Goal: Task Accomplishment & Management: Manage account settings

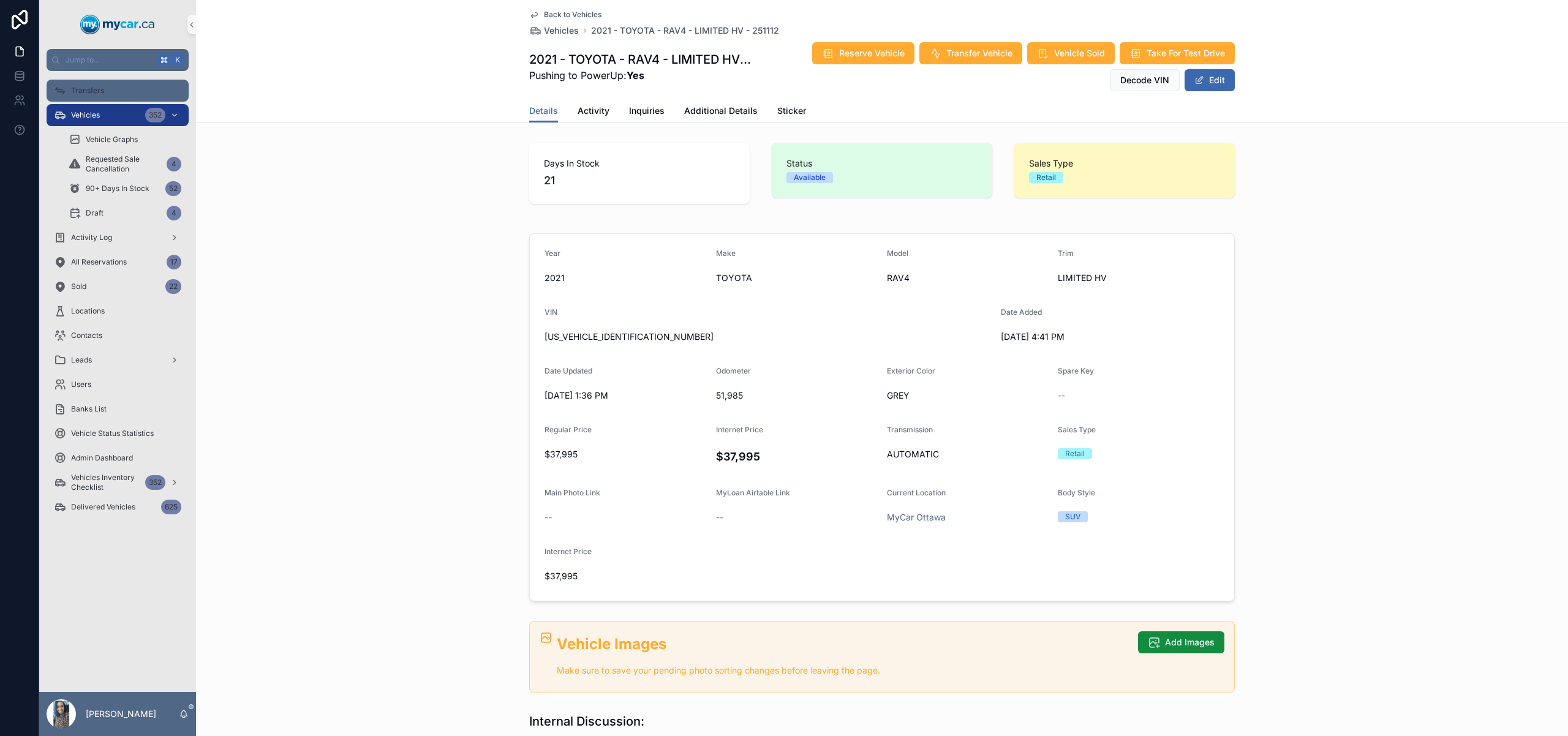
scroll to position [411, 0]
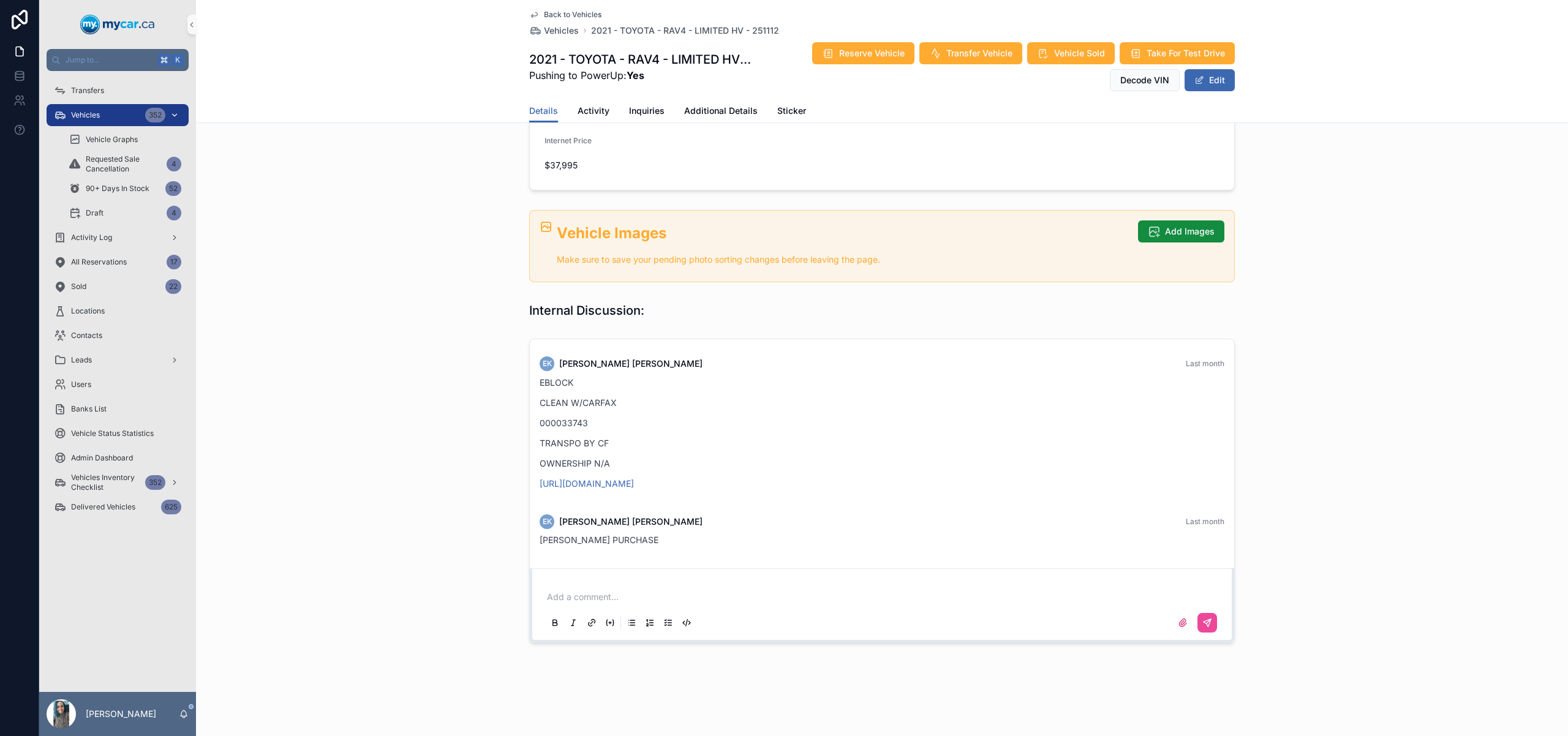
click at [129, 119] on div "Vehicles 352" at bounding box center [118, 115] width 128 height 19
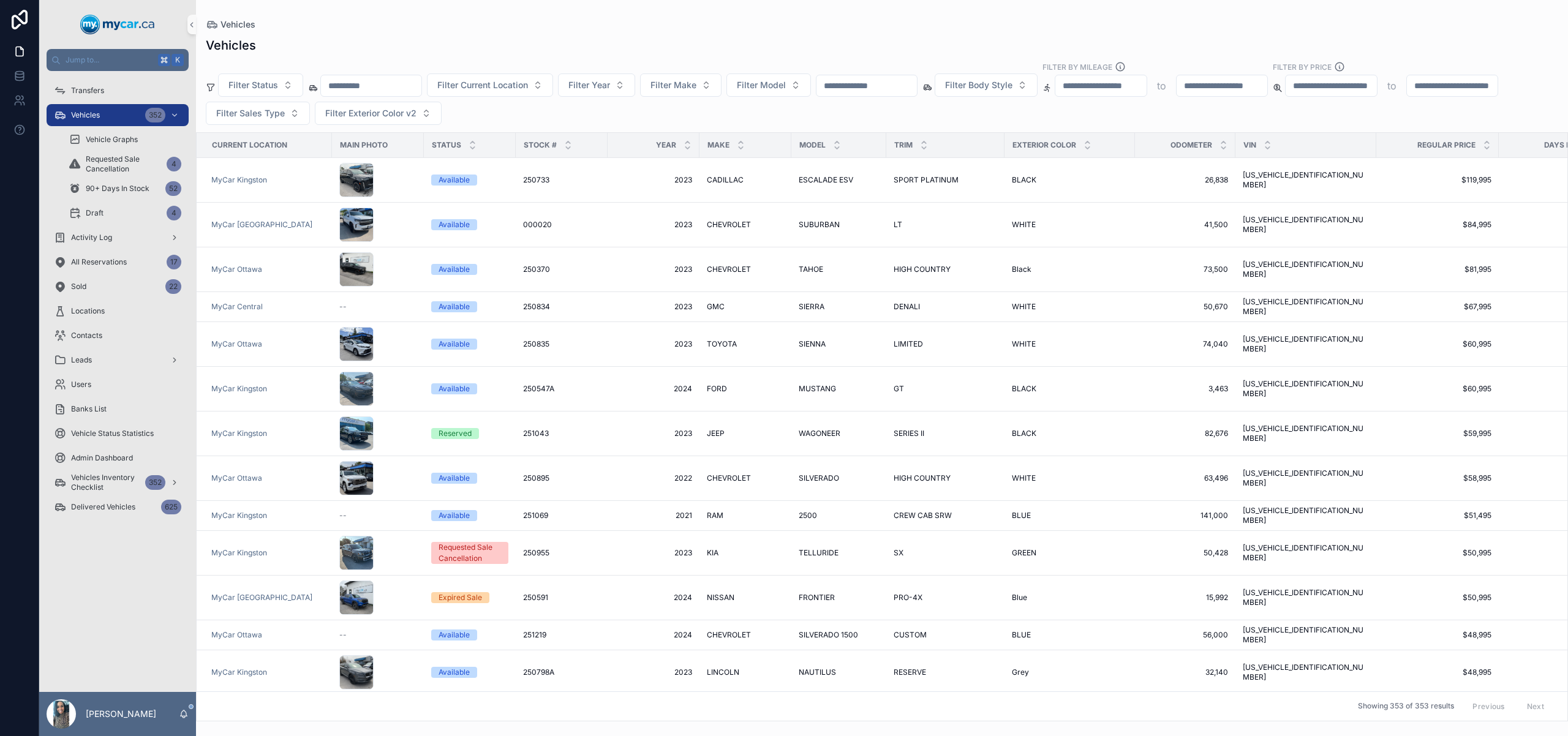
click at [878, 81] on input "scrollable content" at bounding box center [866, 86] width 100 height 17
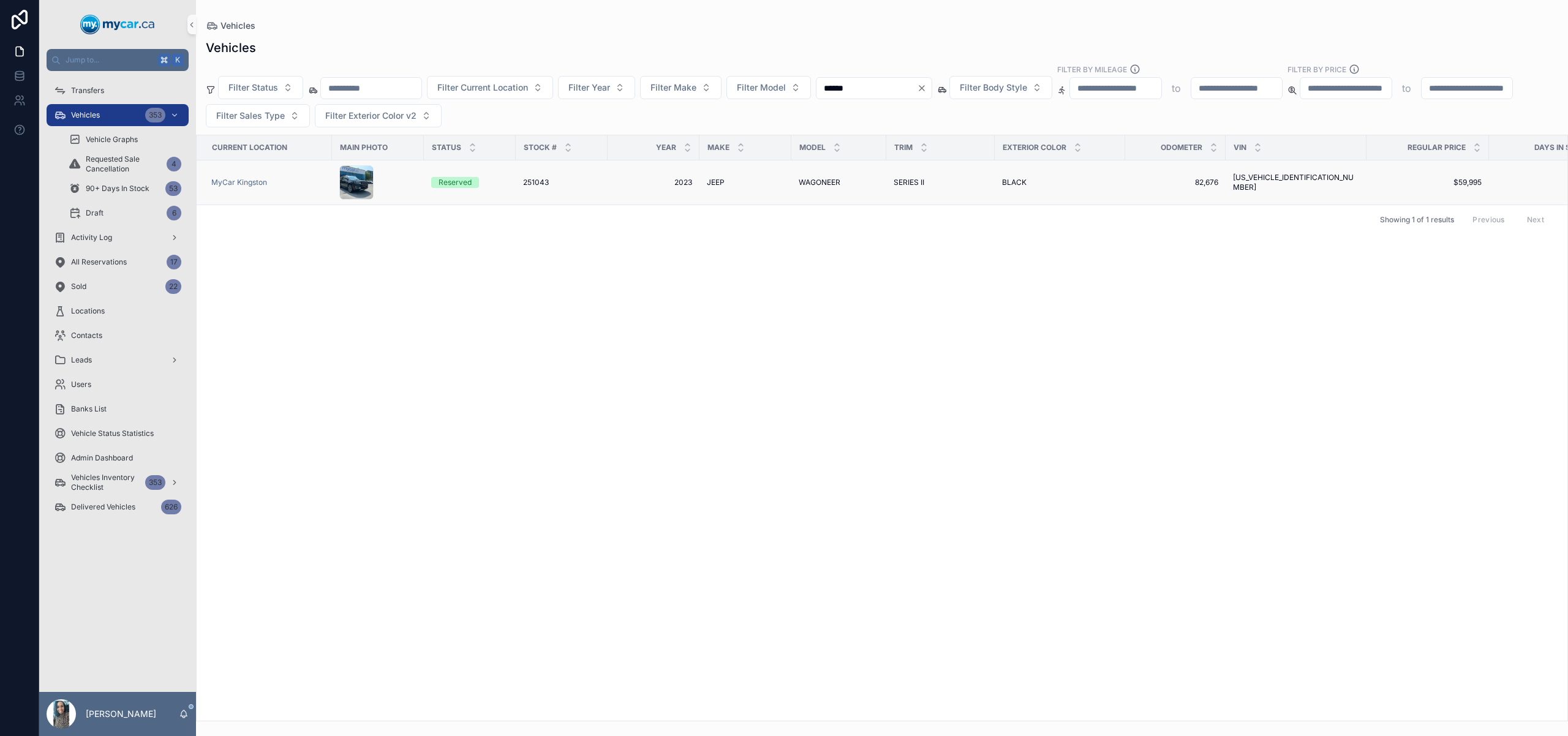
type input "******"
click at [906, 163] on td "SERIES II SERIES II" at bounding box center [940, 182] width 108 height 45
click at [903, 181] on span "SERIES II" at bounding box center [909, 182] width 31 height 10
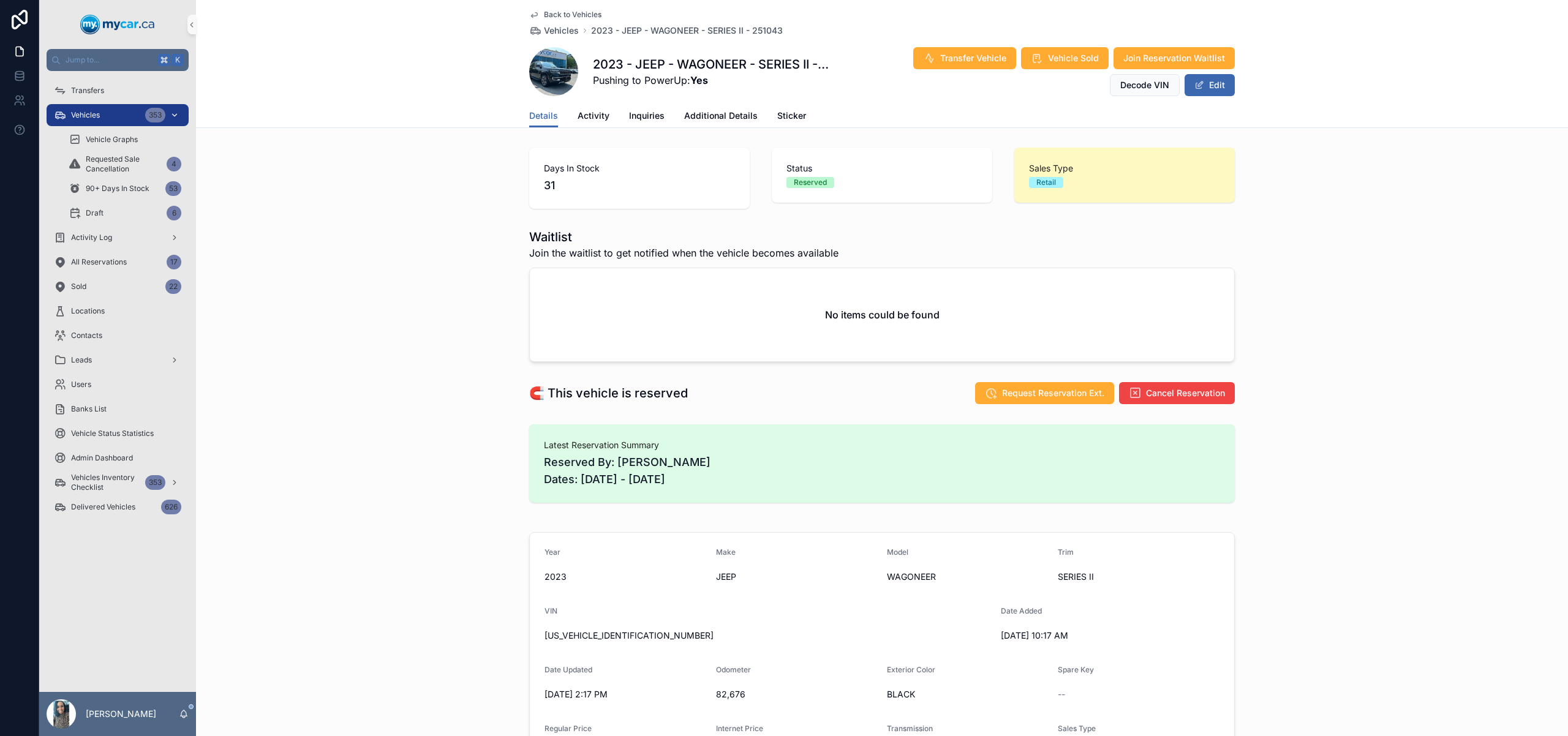
click at [120, 113] on div "Vehicles 353" at bounding box center [118, 115] width 128 height 19
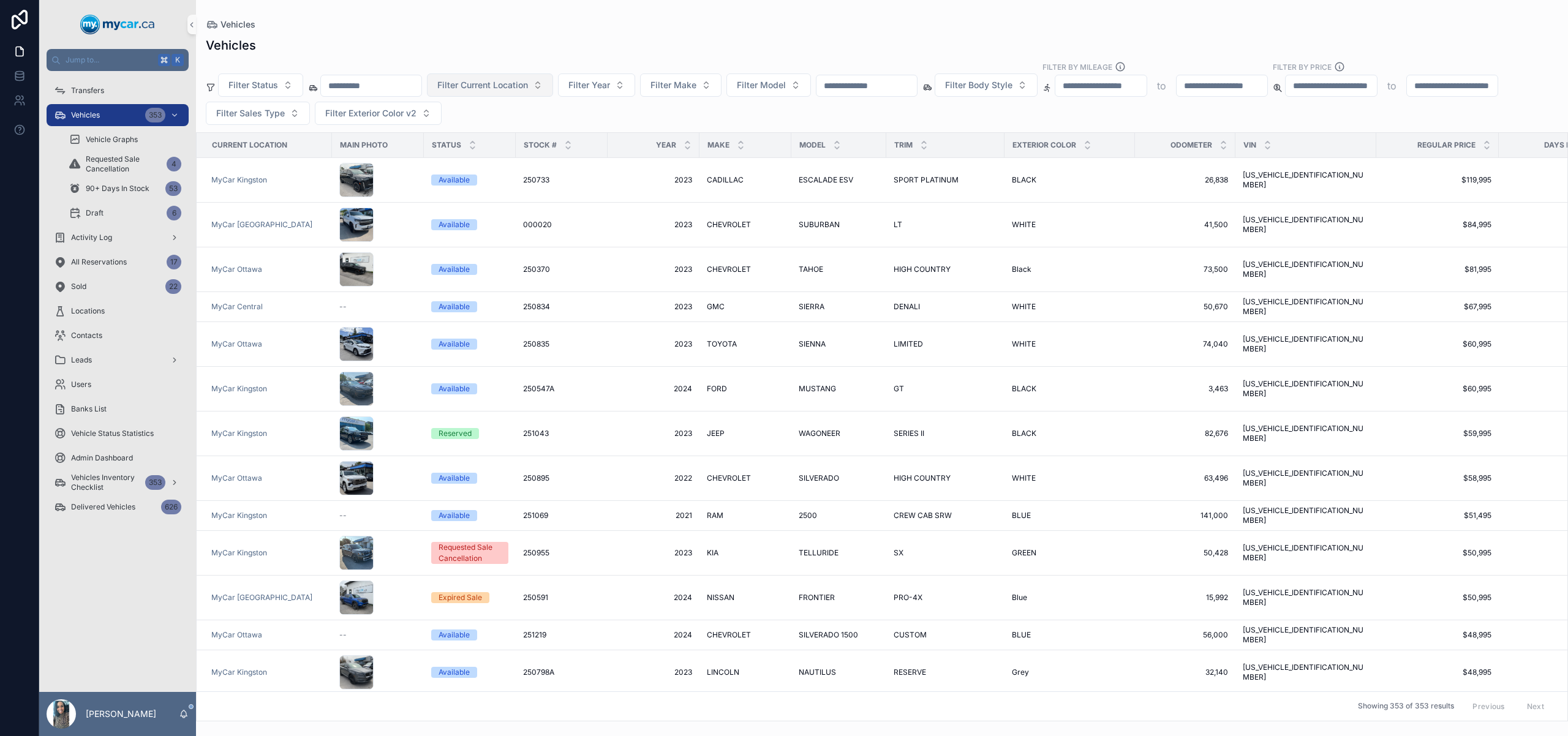
click at [548, 85] on button "Filter Current Location" at bounding box center [490, 86] width 126 height 24
click at [657, 118] on div "Filter Status Filter Current Location Filter Year Filter Make Filter Model Filt…" at bounding box center [882, 93] width 1372 height 64
click at [512, 90] on span "Filter Current Location" at bounding box center [482, 85] width 90 height 12
click at [533, 195] on div "MyCar Central" at bounding box center [505, 193] width 147 height 19
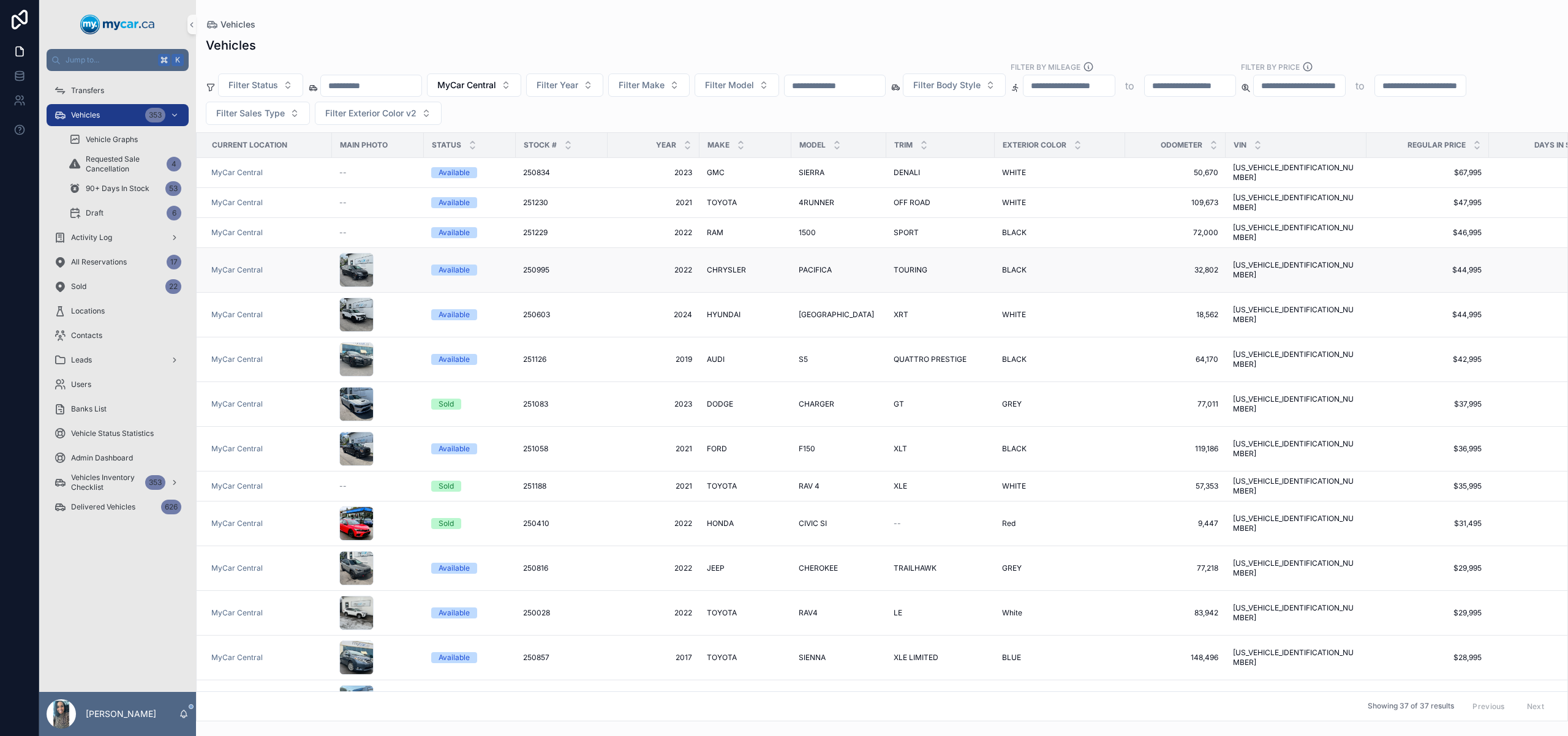
click at [833, 249] on td "PACIFICA PACIFICA" at bounding box center [839, 270] width 95 height 45
click at [837, 265] on div "PACIFICA PACIFICA" at bounding box center [839, 270] width 80 height 10
click at [981, 87] on span "Filter Body Style" at bounding box center [947, 85] width 67 height 12
click at [1003, 256] on div "Minivan" at bounding box center [985, 252] width 147 height 19
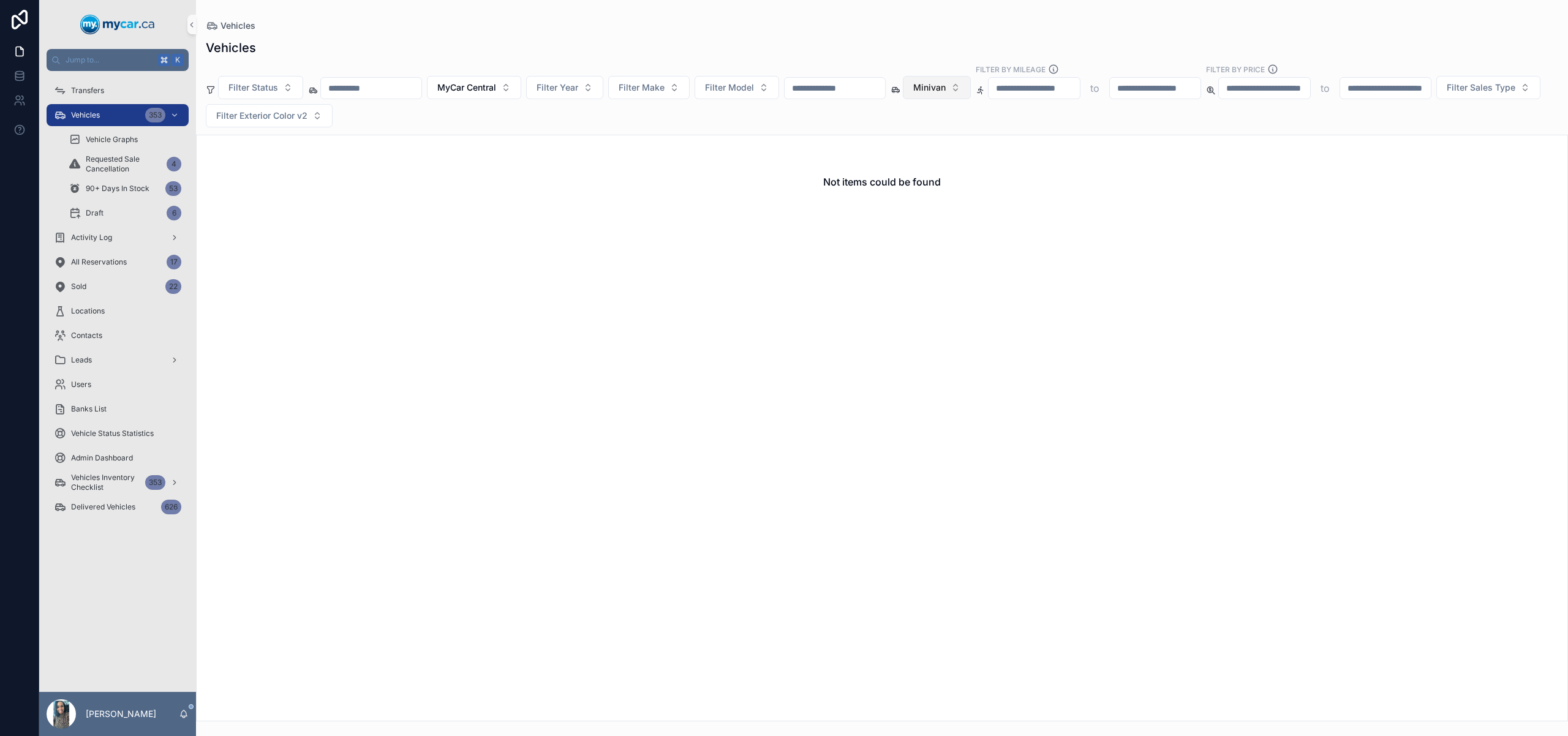
click at [971, 94] on button "Minivan" at bounding box center [936, 88] width 68 height 24
click at [967, 135] on div "None" at bounding box center [966, 137] width 147 height 19
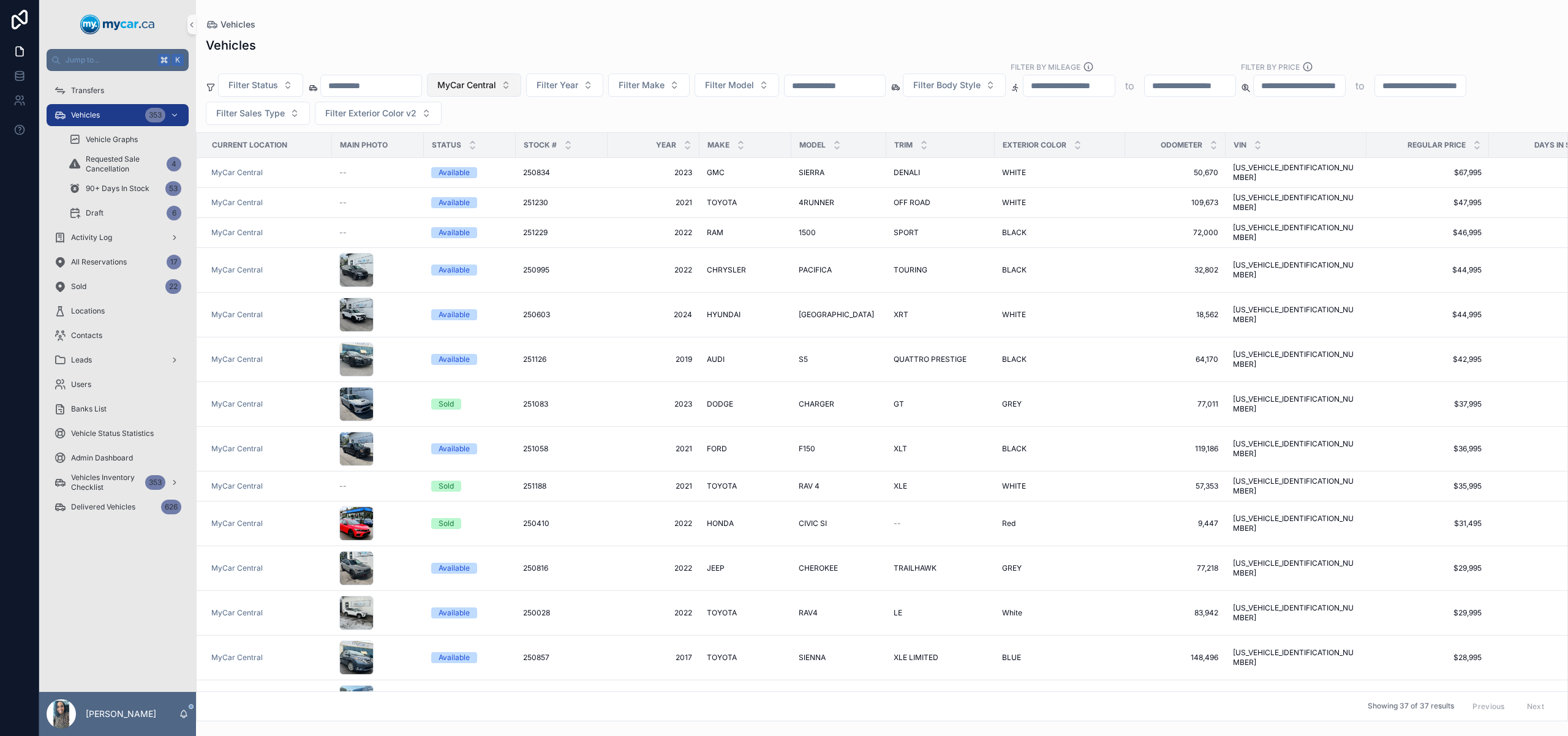
click at [493, 81] on span "MyCar Central" at bounding box center [467, 85] width 58 height 12
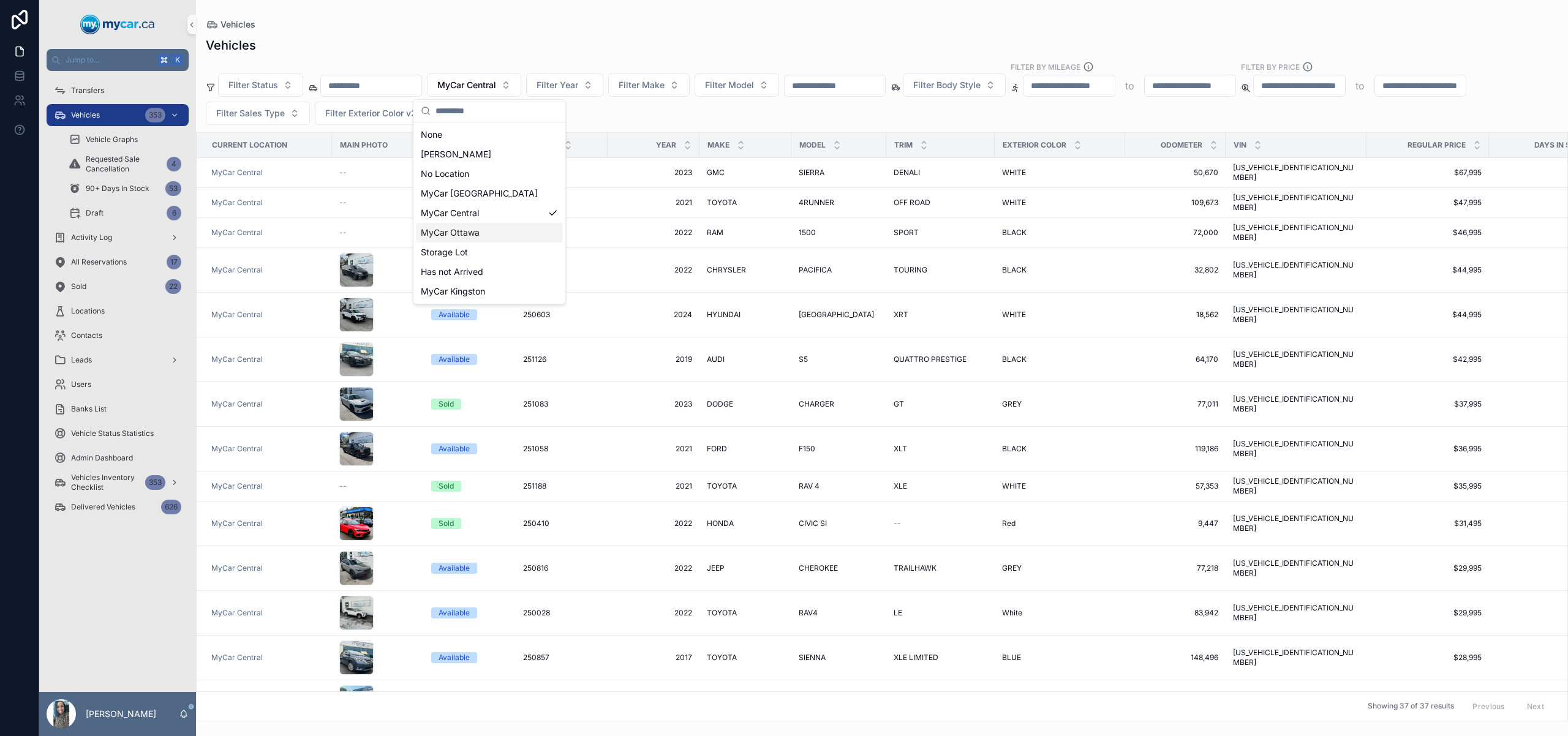
click at [499, 234] on div "MyCar Ottawa" at bounding box center [489, 233] width 147 height 19
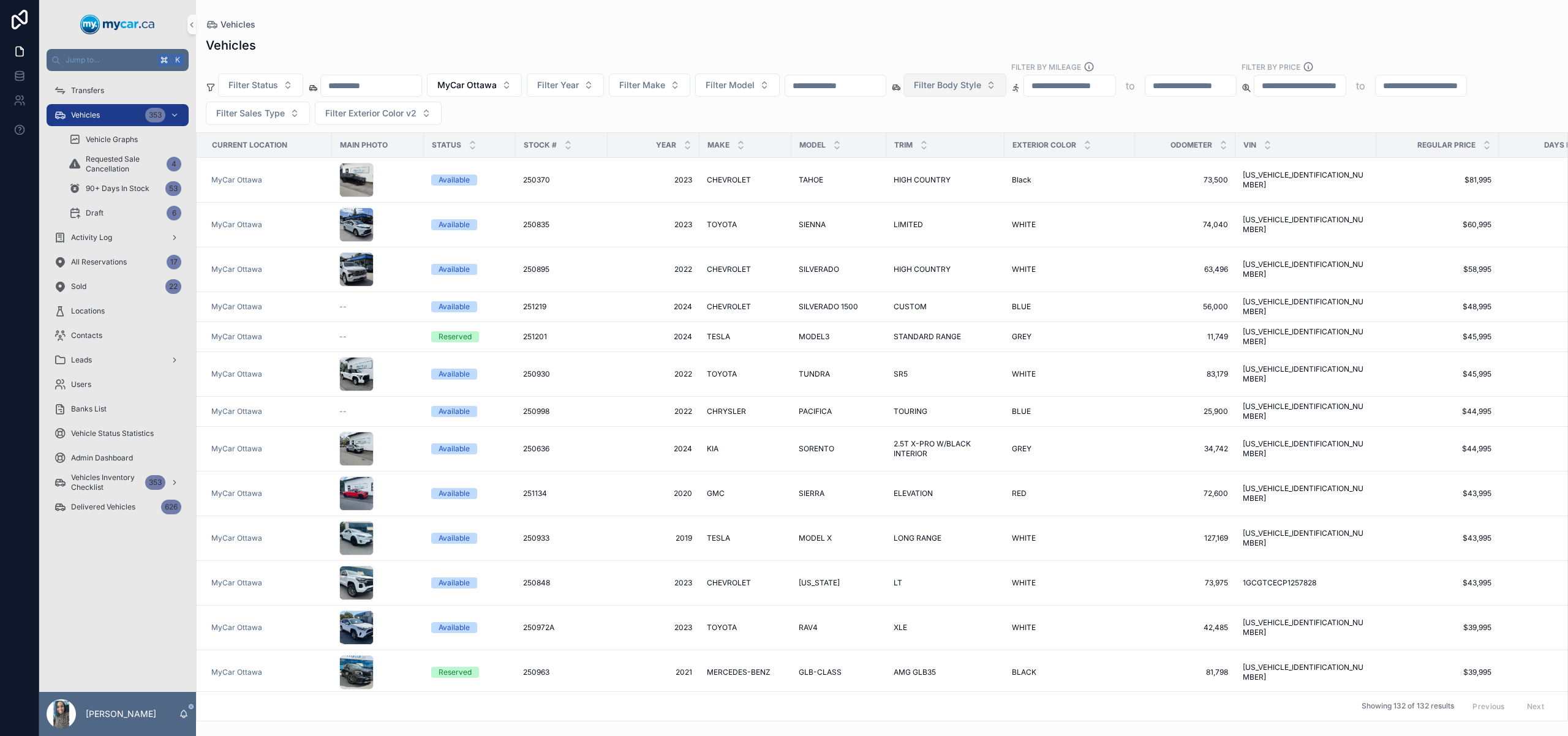
click at [967, 88] on span "Filter Body Style" at bounding box center [947, 85] width 67 height 12
click at [934, 252] on div "Minivan" at bounding box center [984, 252] width 147 height 19
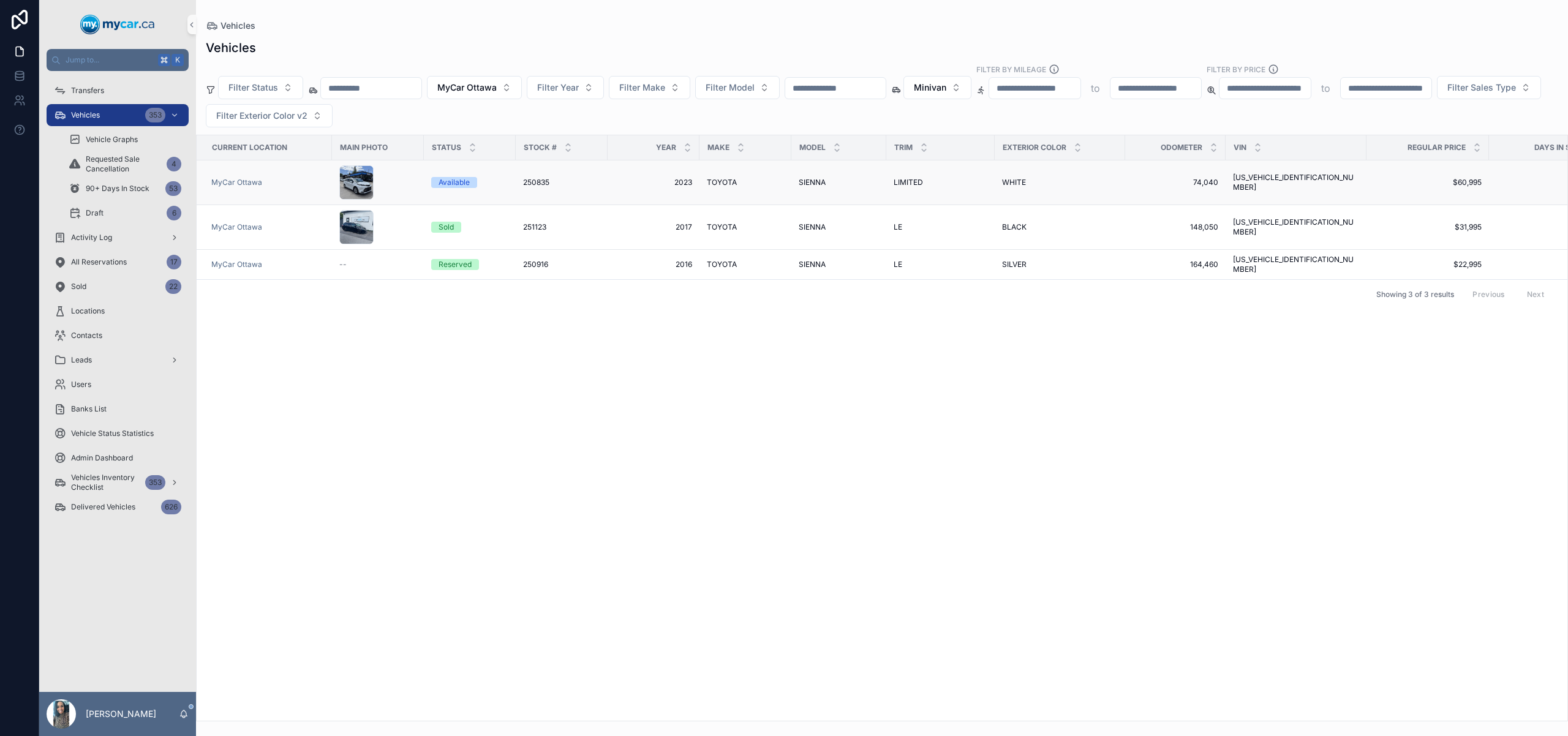
click at [837, 183] on div "SIENNA SIENNA" at bounding box center [839, 182] width 80 height 10
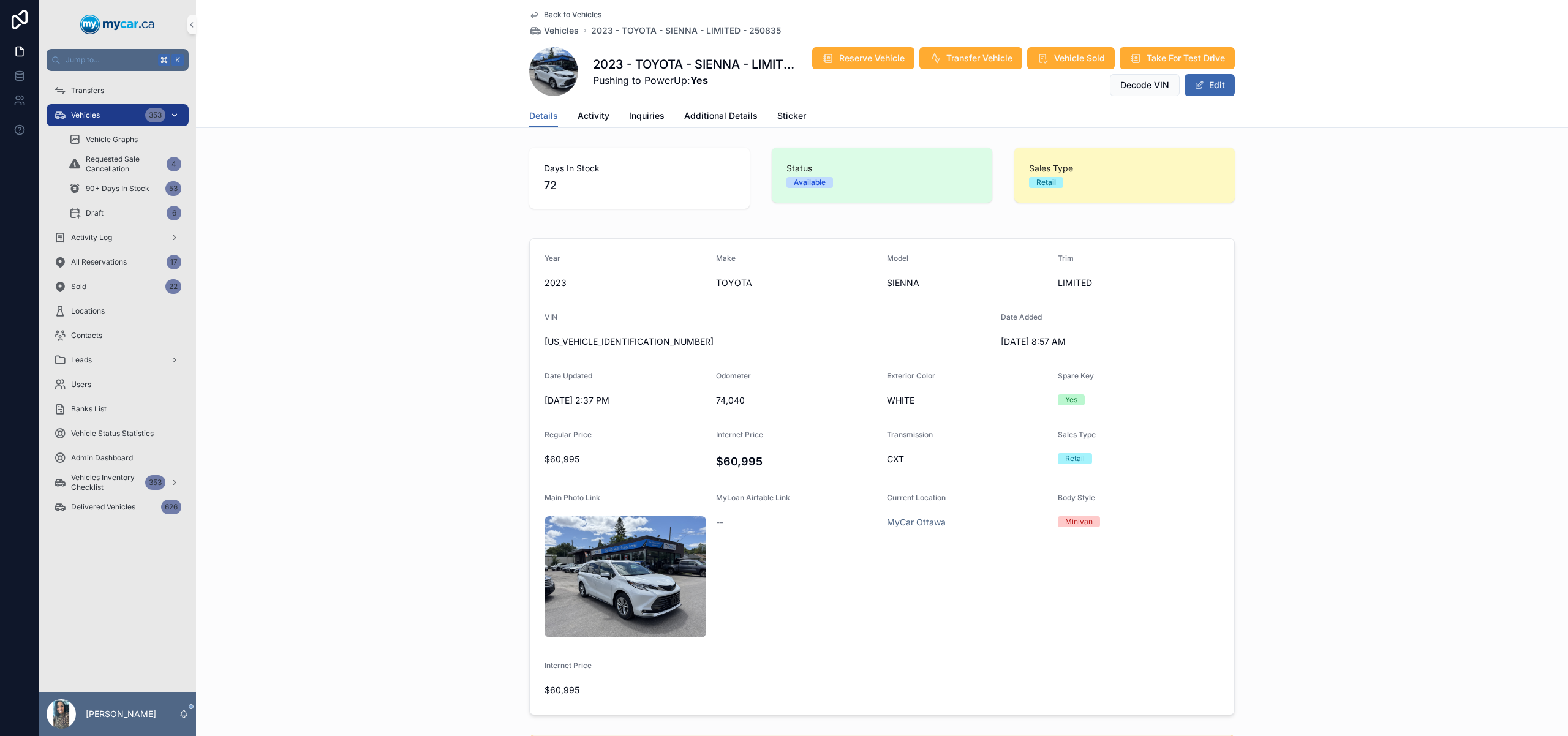
click at [94, 116] on span "Vehicles" at bounding box center [86, 115] width 29 height 10
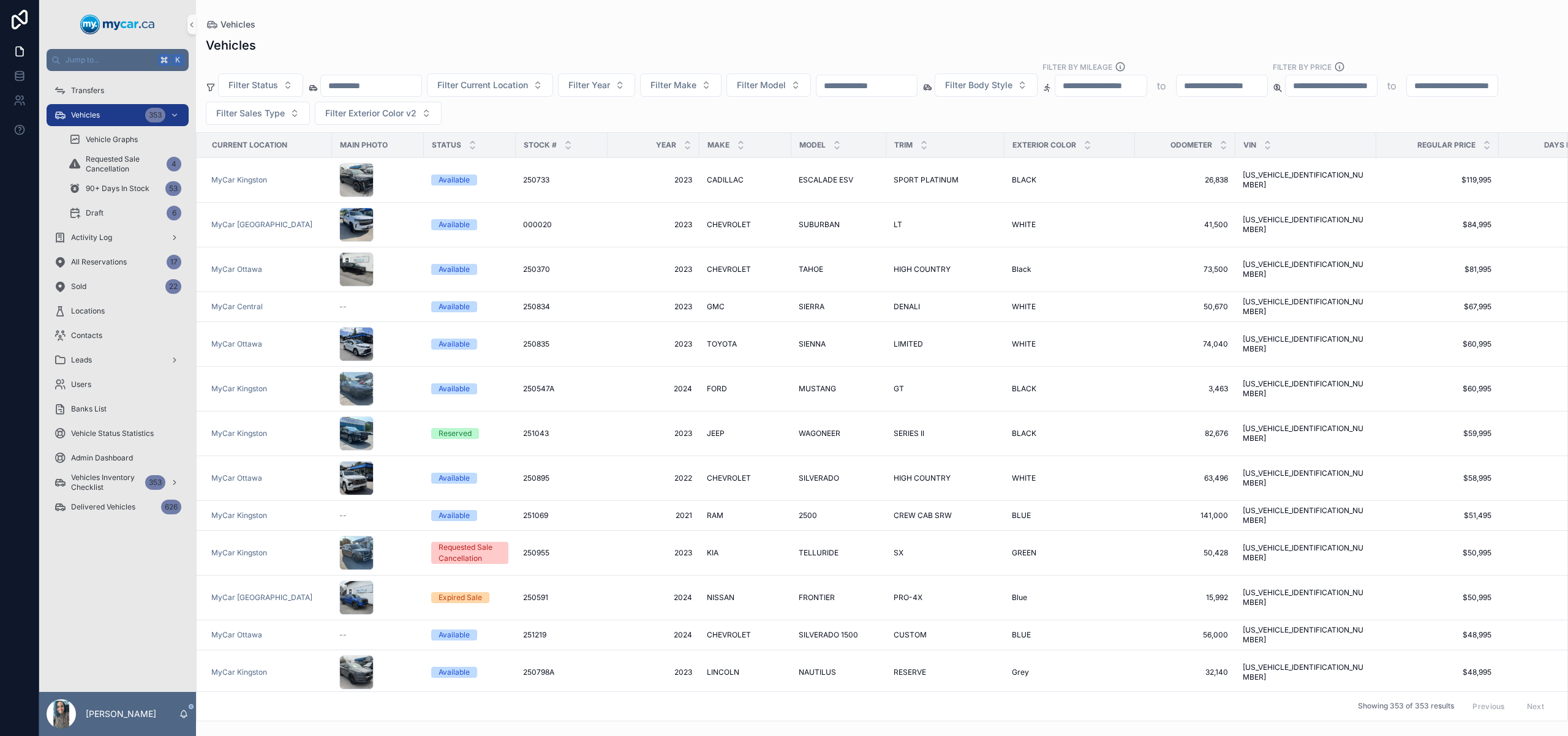
click at [913, 82] on input "scrollable content" at bounding box center [866, 86] width 100 height 17
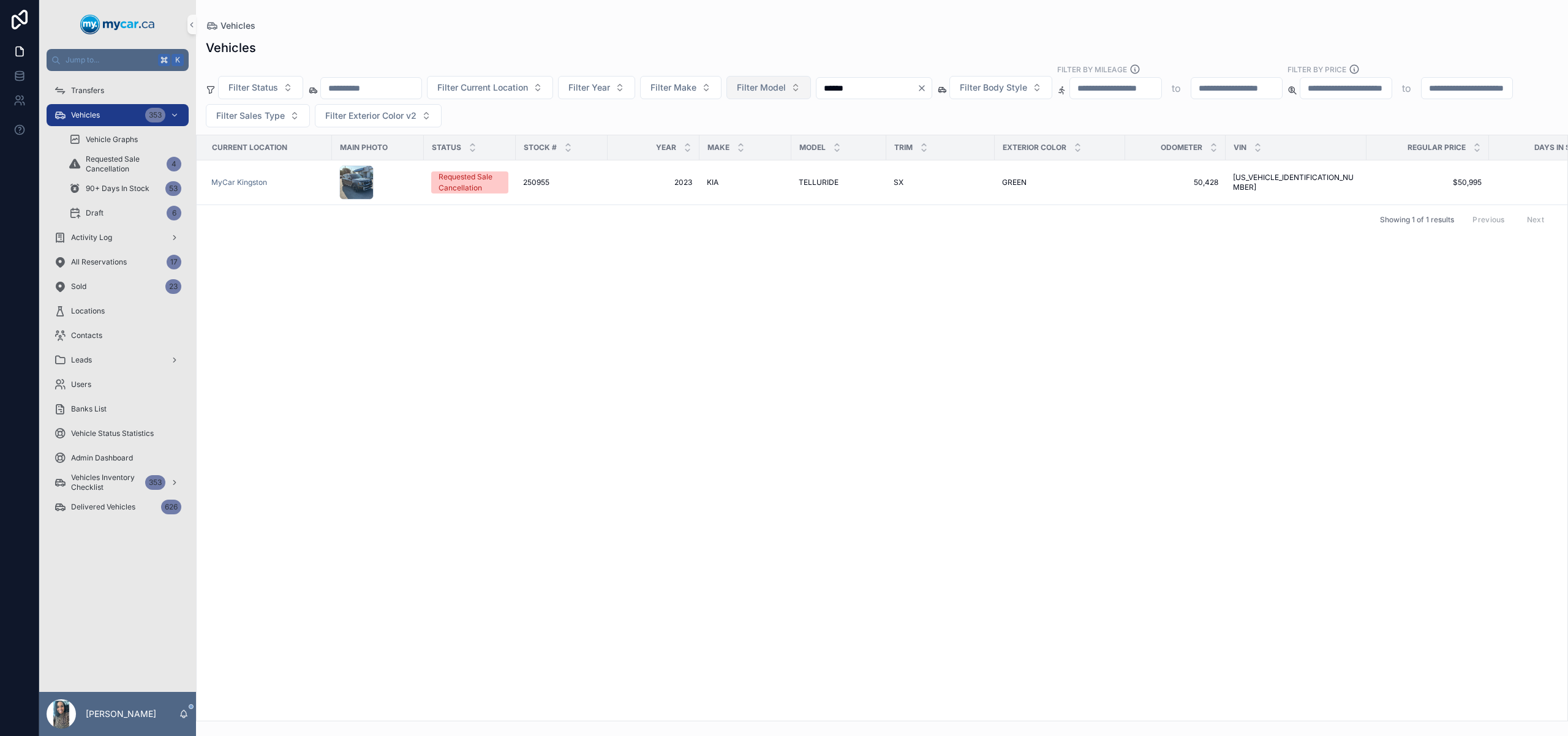
drag, startPoint x: 884, startPoint y: 86, endPoint x: 758, endPoint y: 86, distance: 126.0
click at [768, 84] on div "Filter Status Filter Current Location Filter Year Filter Make Filter Model ****…" at bounding box center [882, 96] width 1372 height 64
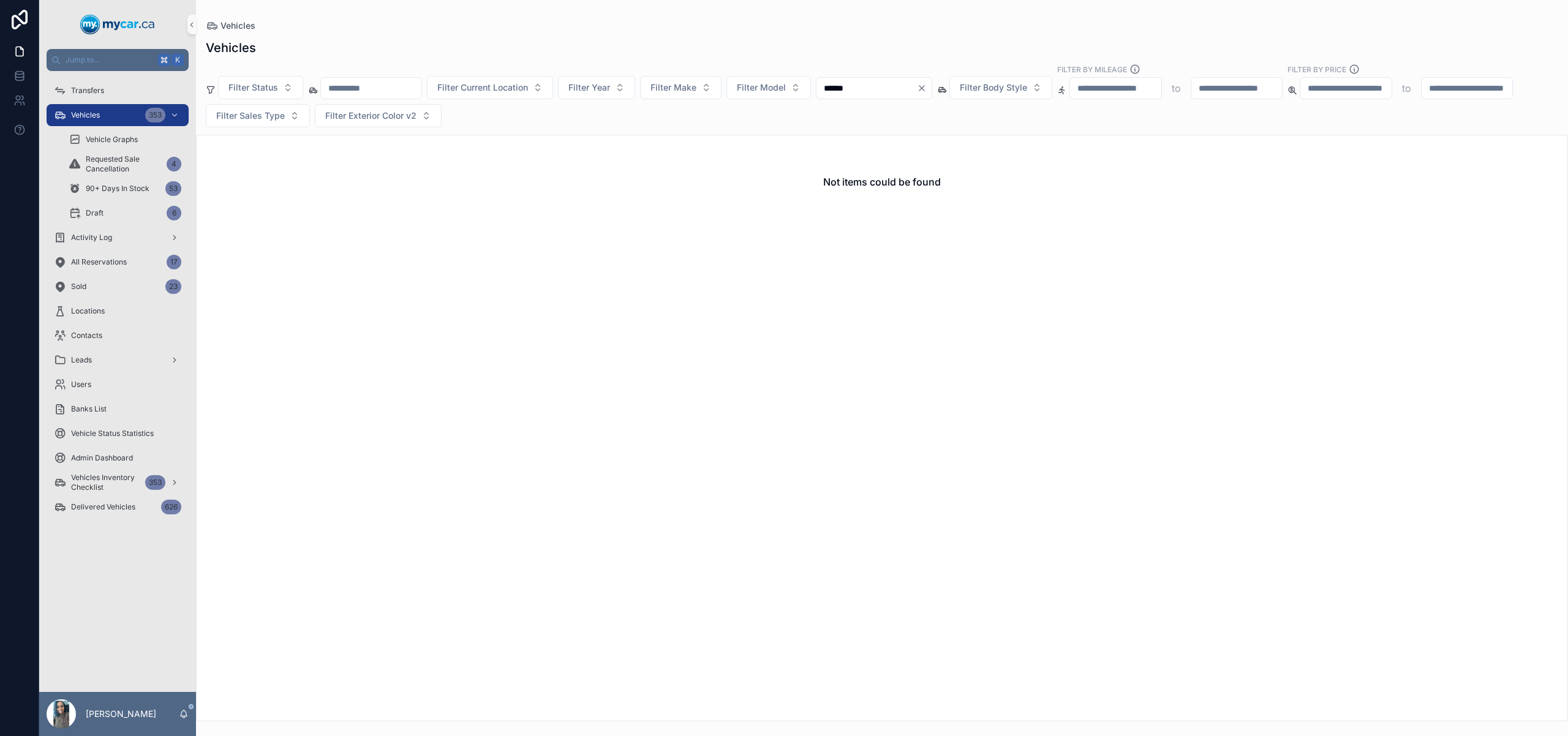
drag, startPoint x: 893, startPoint y: 87, endPoint x: 728, endPoint y: 74, distance: 165.5
click at [728, 74] on div "Filter Status Filter Current Location Filter Year Filter Make Filter Model ****…" at bounding box center [882, 96] width 1372 height 64
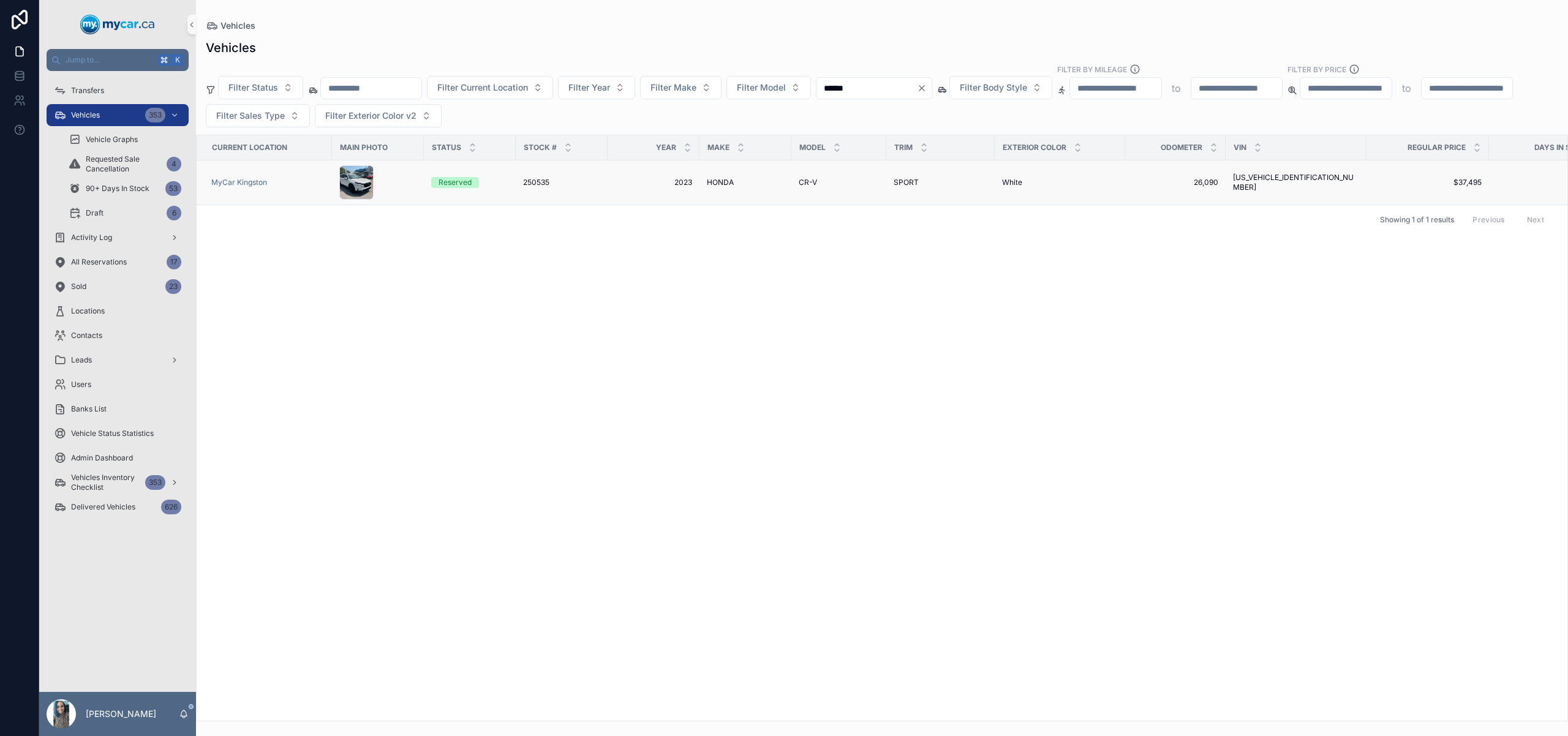
type input "******"
click at [753, 181] on div "HONDA HONDA" at bounding box center [745, 182] width 77 height 10
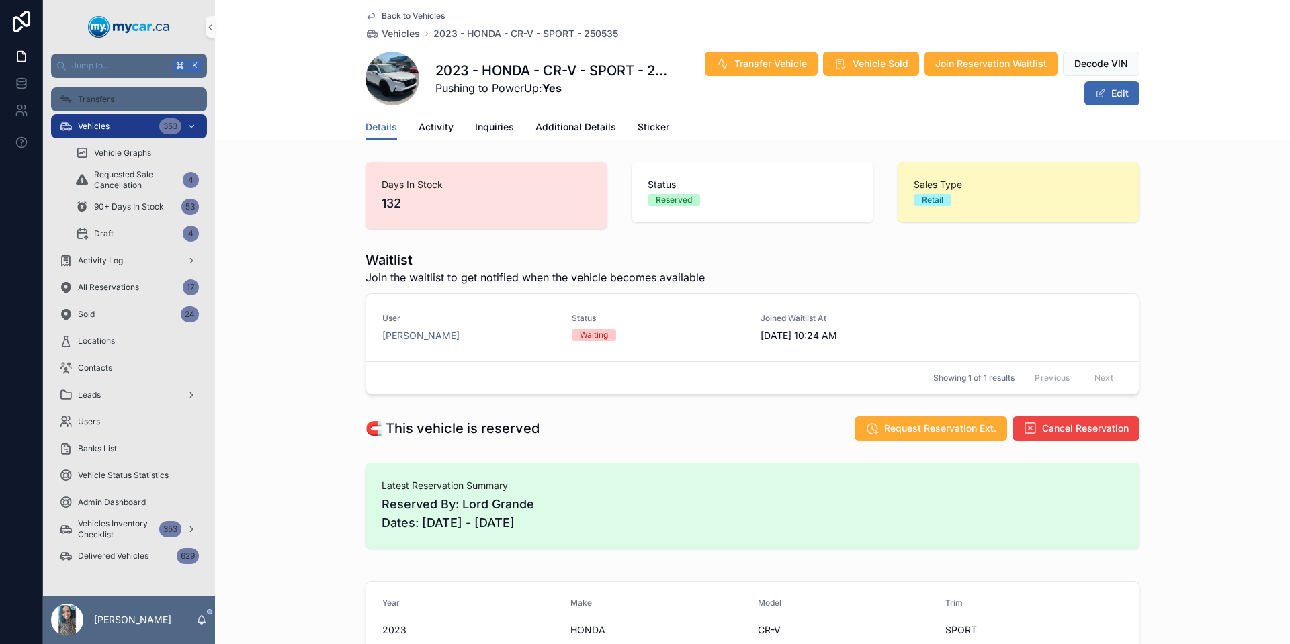
click at [456, 70] on div "Back to Vehicles Vehicles 2023 - HONDA - CR-V - SPORT - 250535 2023 - HONDA - C…" at bounding box center [752, 70] width 1075 height 140
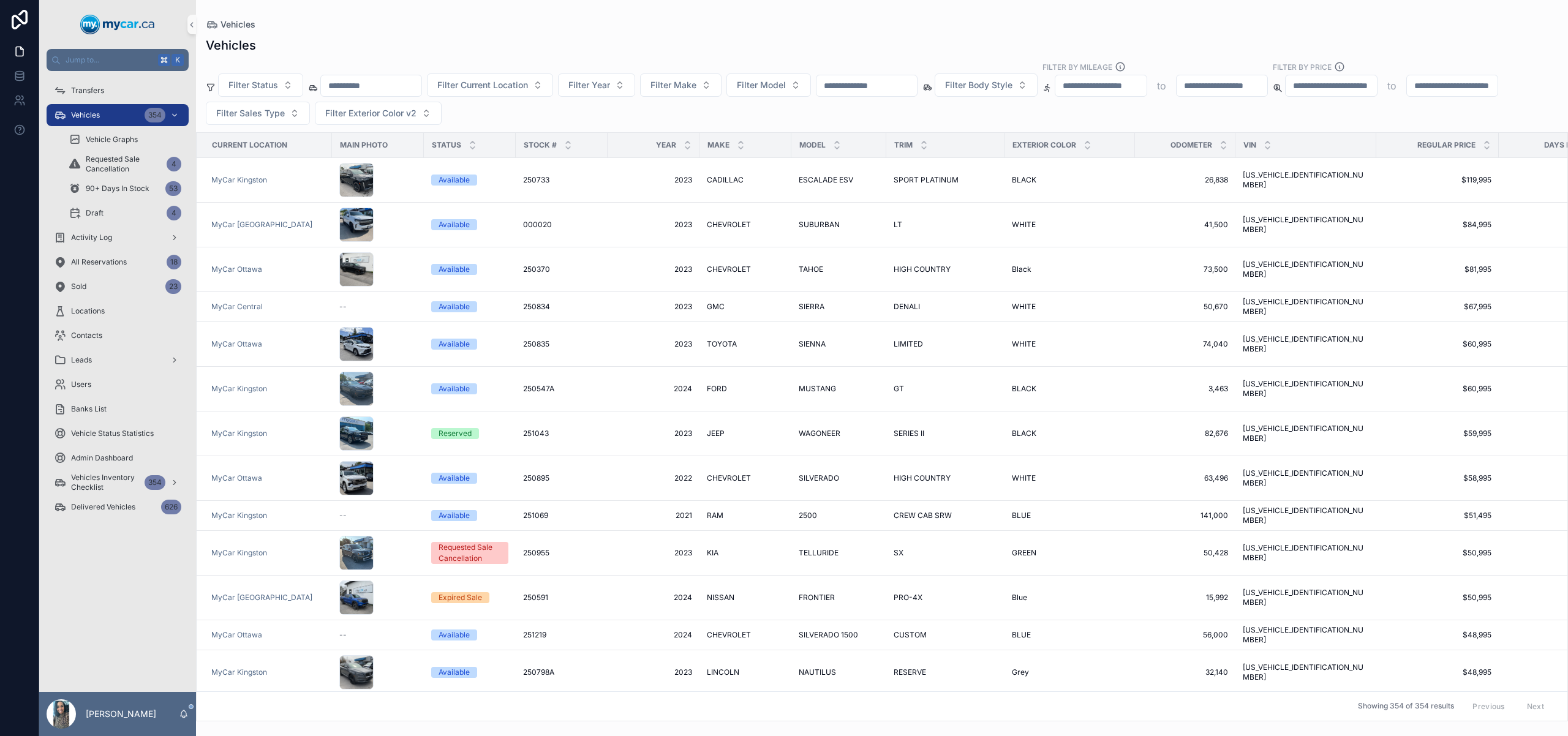
click at [871, 92] on input "scrollable content" at bounding box center [866, 86] width 100 height 17
paste input "******"
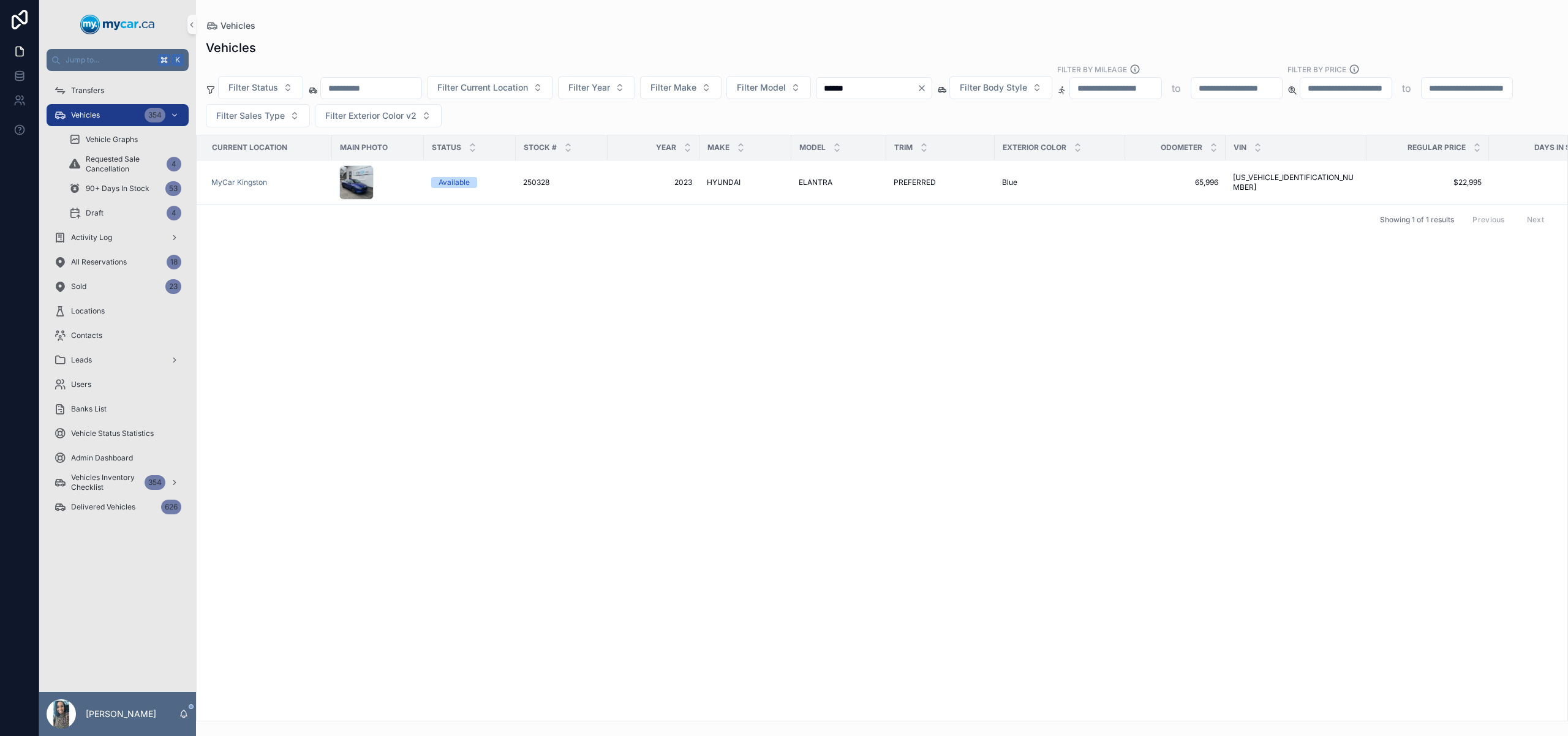
click at [899, 87] on input "******" at bounding box center [866, 88] width 100 height 17
type input "******"
click at [753, 184] on div "TOYOTA TOYOTA" at bounding box center [745, 182] width 77 height 10
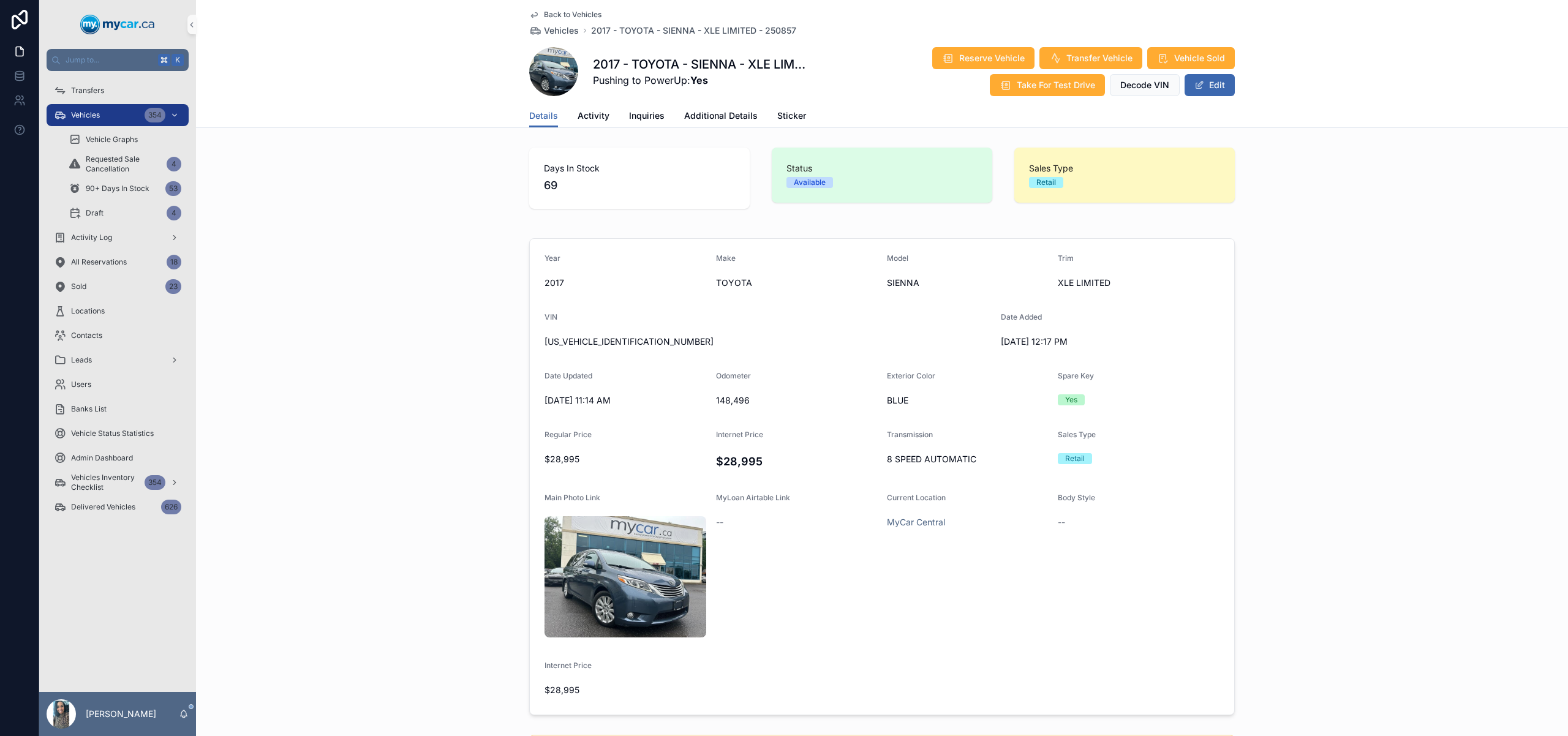
click at [1077, 47] on div "Reserve Vehicle Transfer Vehicle Vehicle Sold Take For Test Drive Decode VIN Ed…" at bounding box center [1021, 71] width 427 height 50
click at [1082, 53] on span "Transfer Vehicle" at bounding box center [1099, 57] width 67 height 12
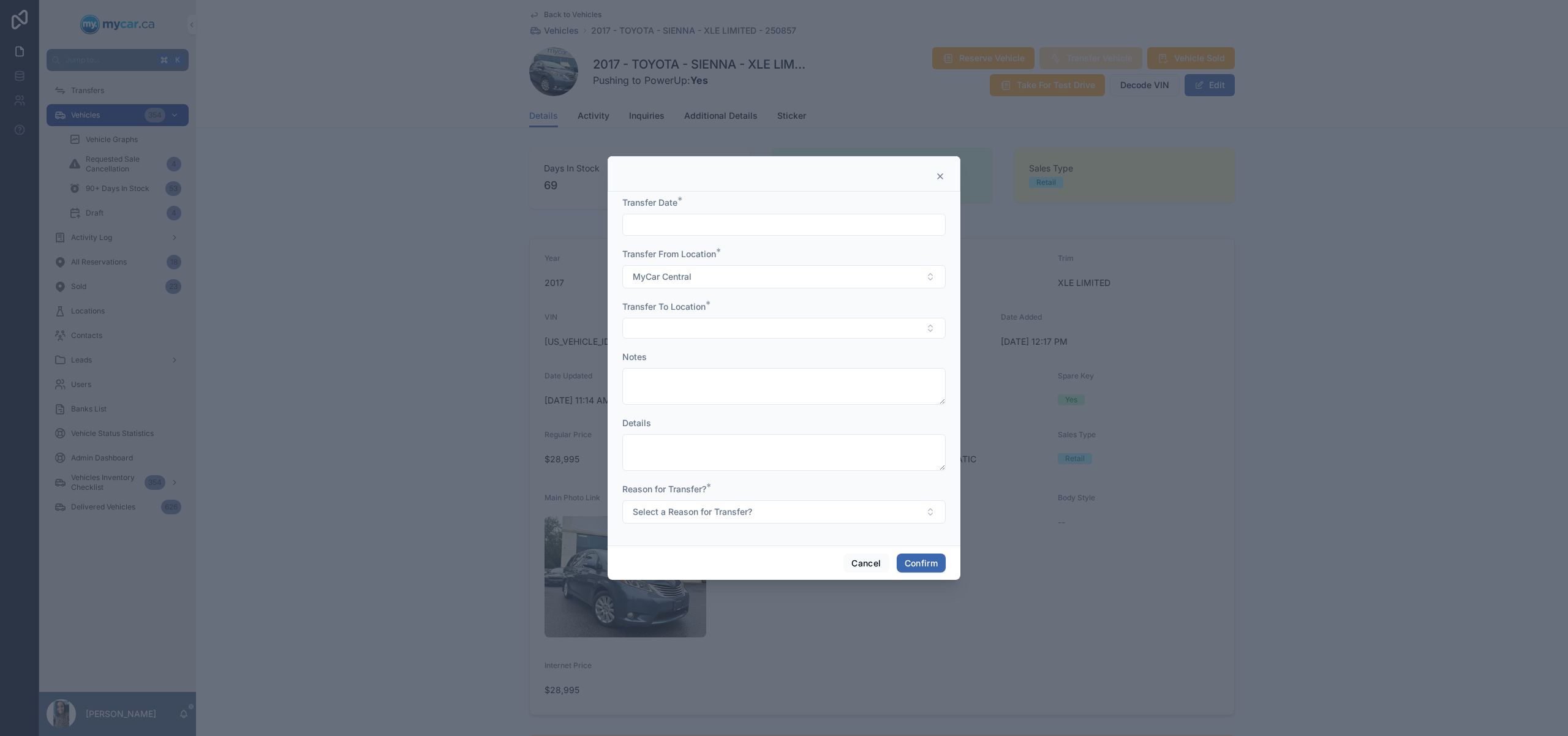
click at [725, 227] on input "text" at bounding box center [783, 224] width 322 height 17
click at [828, 327] on button "5" at bounding box center [828, 327] width 22 height 22
type input "********"
click at [656, 326] on button "Select Button" at bounding box center [784, 328] width 324 height 21
click at [705, 437] on div "MyCar Ottawa" at bounding box center [784, 435] width 317 height 19
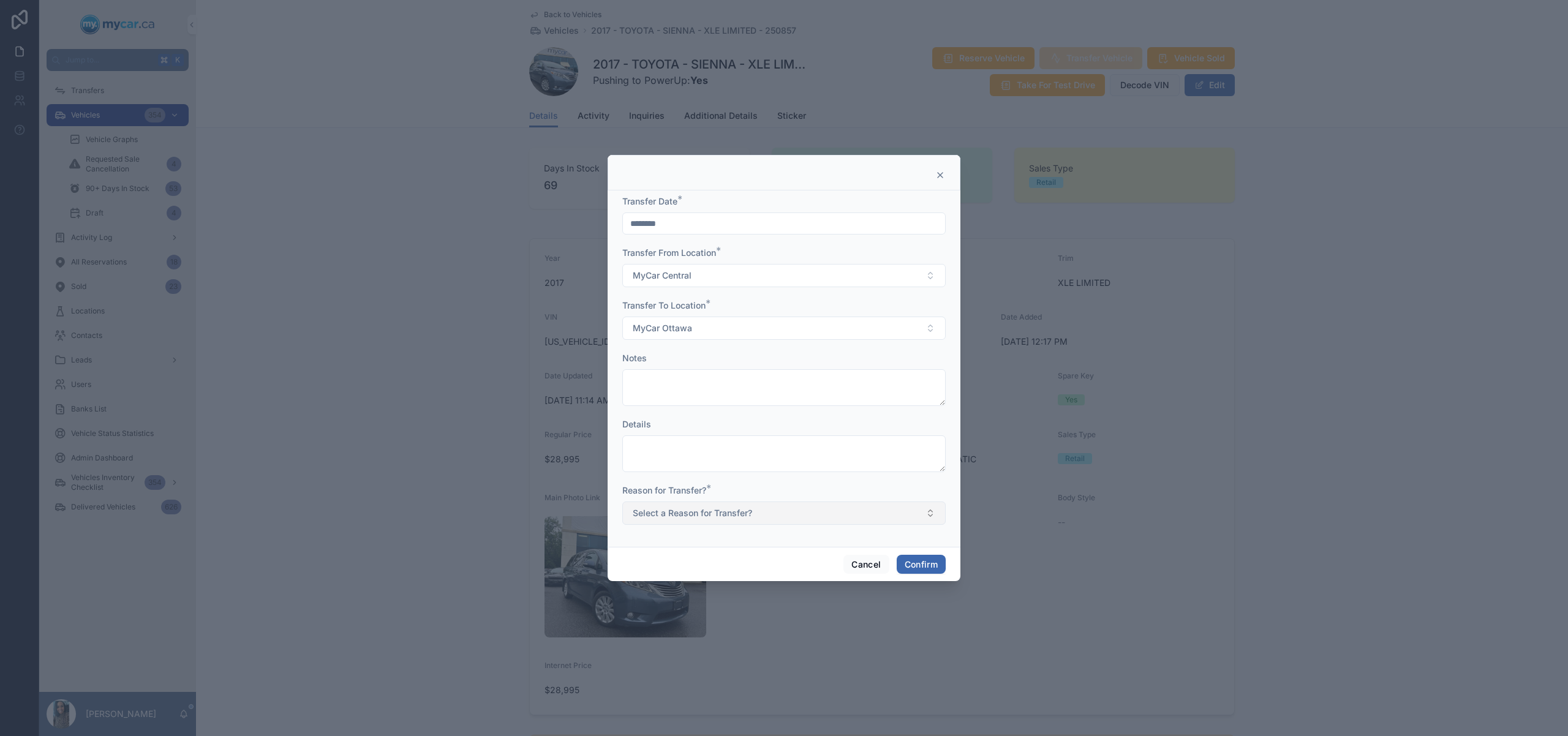
click at [696, 523] on button "Select a Reason for Transfer?" at bounding box center [784, 513] width 324 height 24
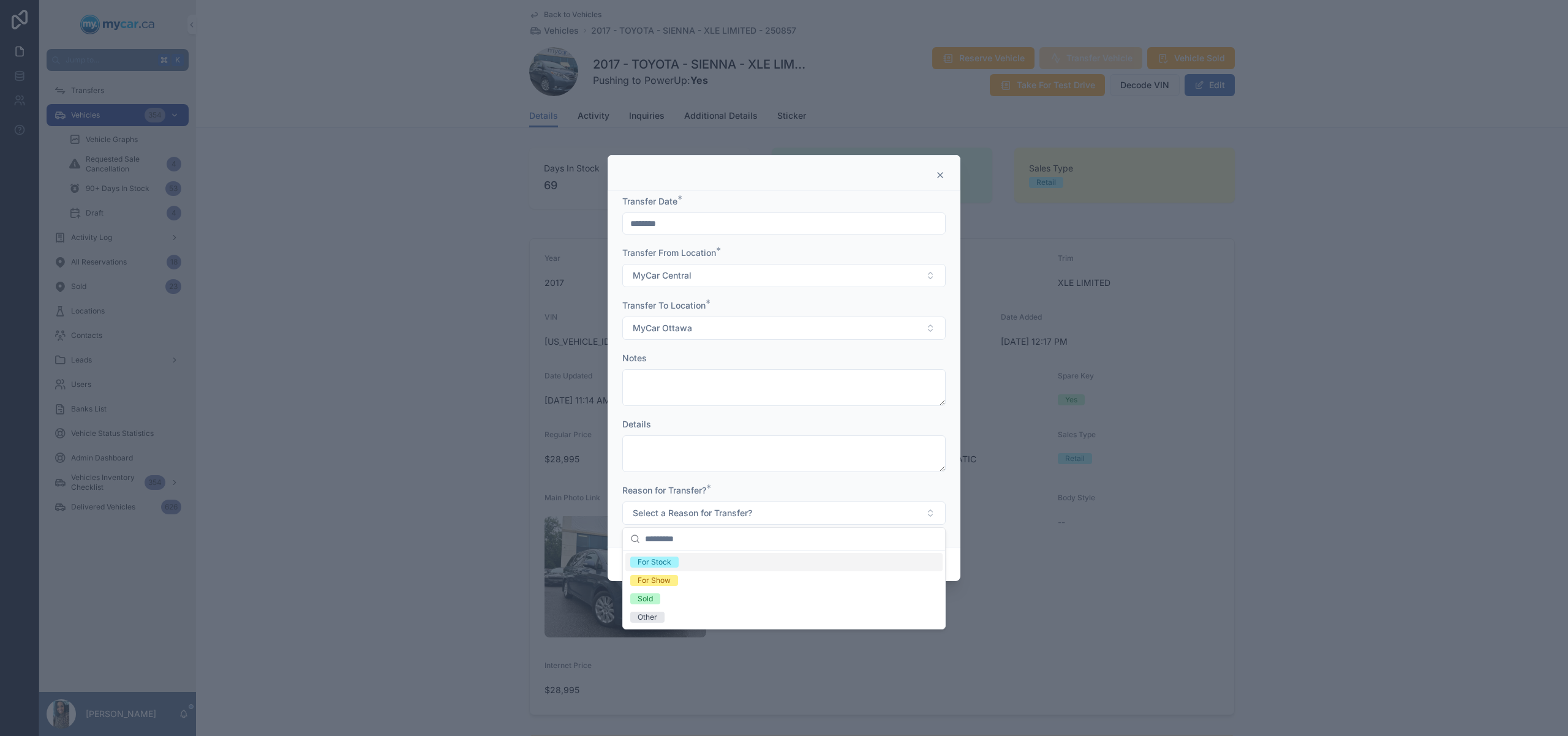
click at [675, 559] on span "For Stock" at bounding box center [654, 563] width 48 height 11
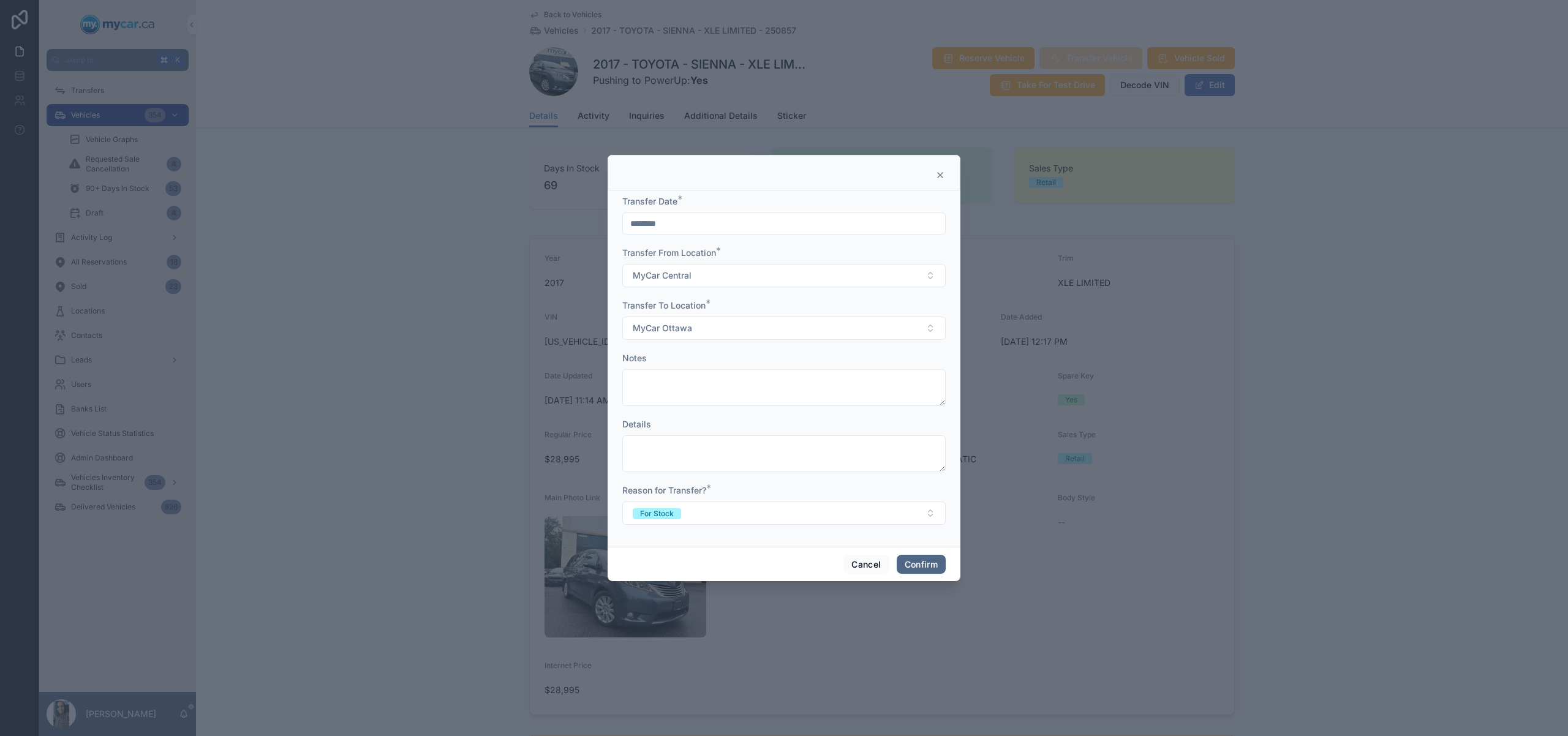
click at [913, 559] on button "Confirm" at bounding box center [921, 565] width 49 height 19
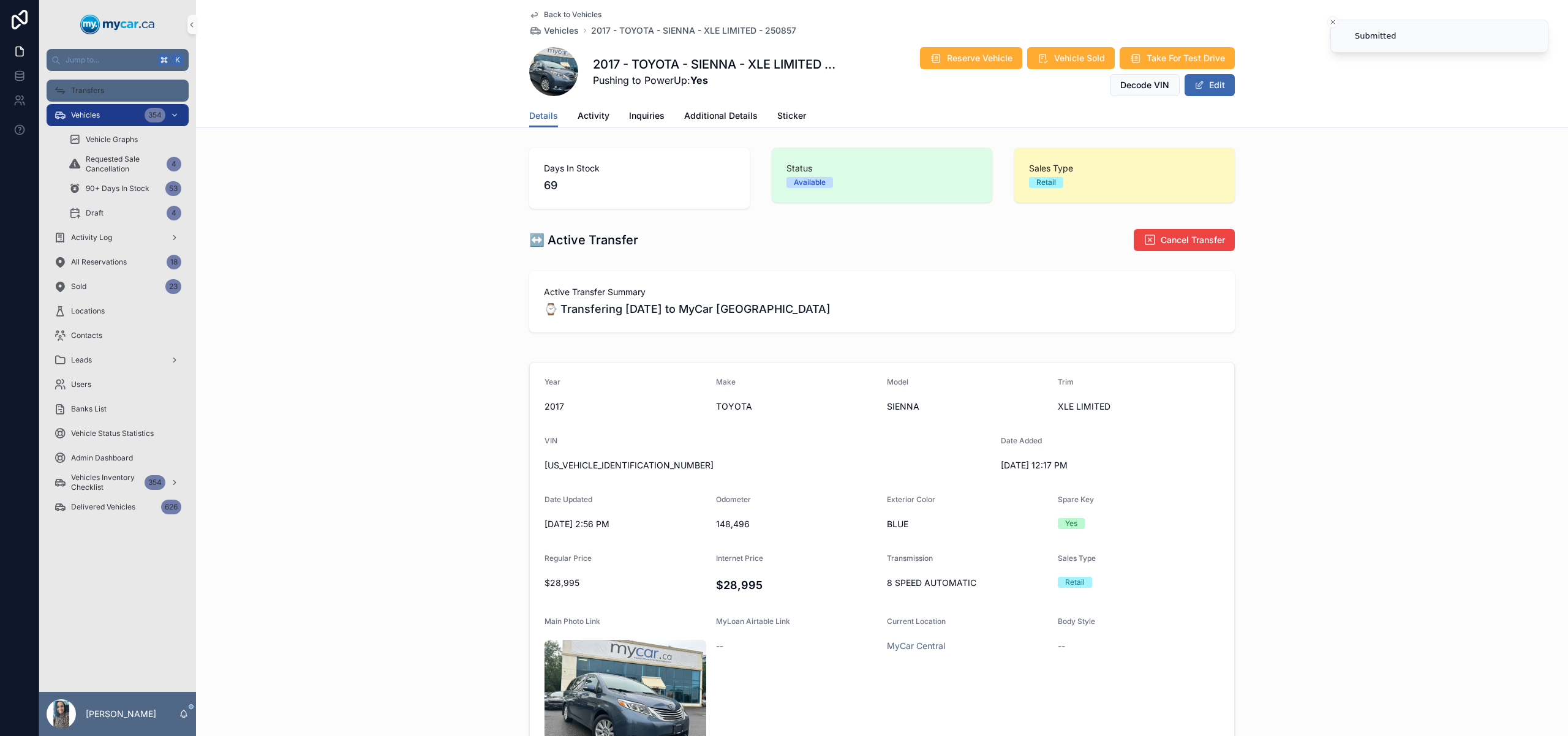
click at [108, 87] on div "Transfers" at bounding box center [118, 90] width 128 height 19
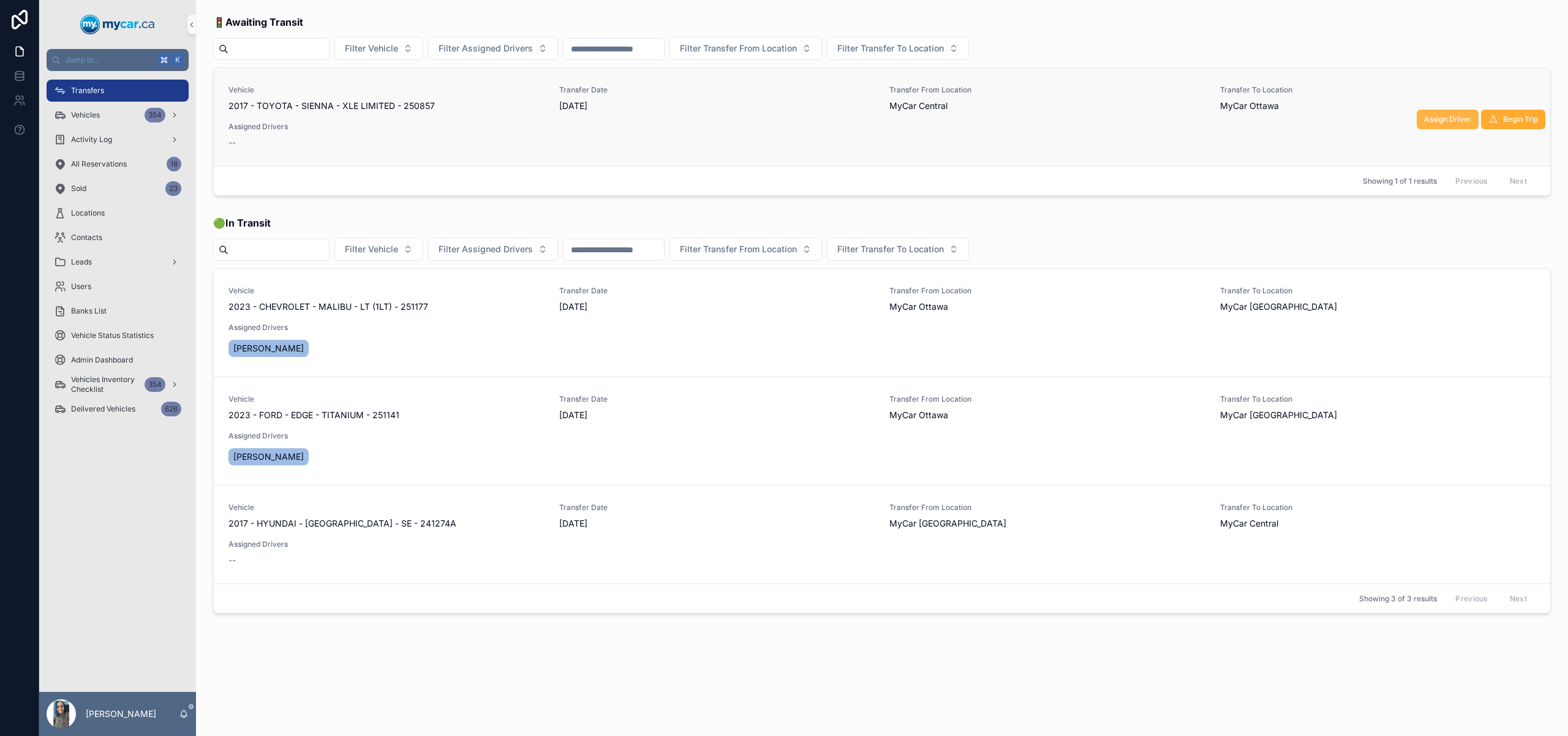
click at [1448, 119] on span "Assign Driver" at bounding box center [1448, 119] width 47 height 10
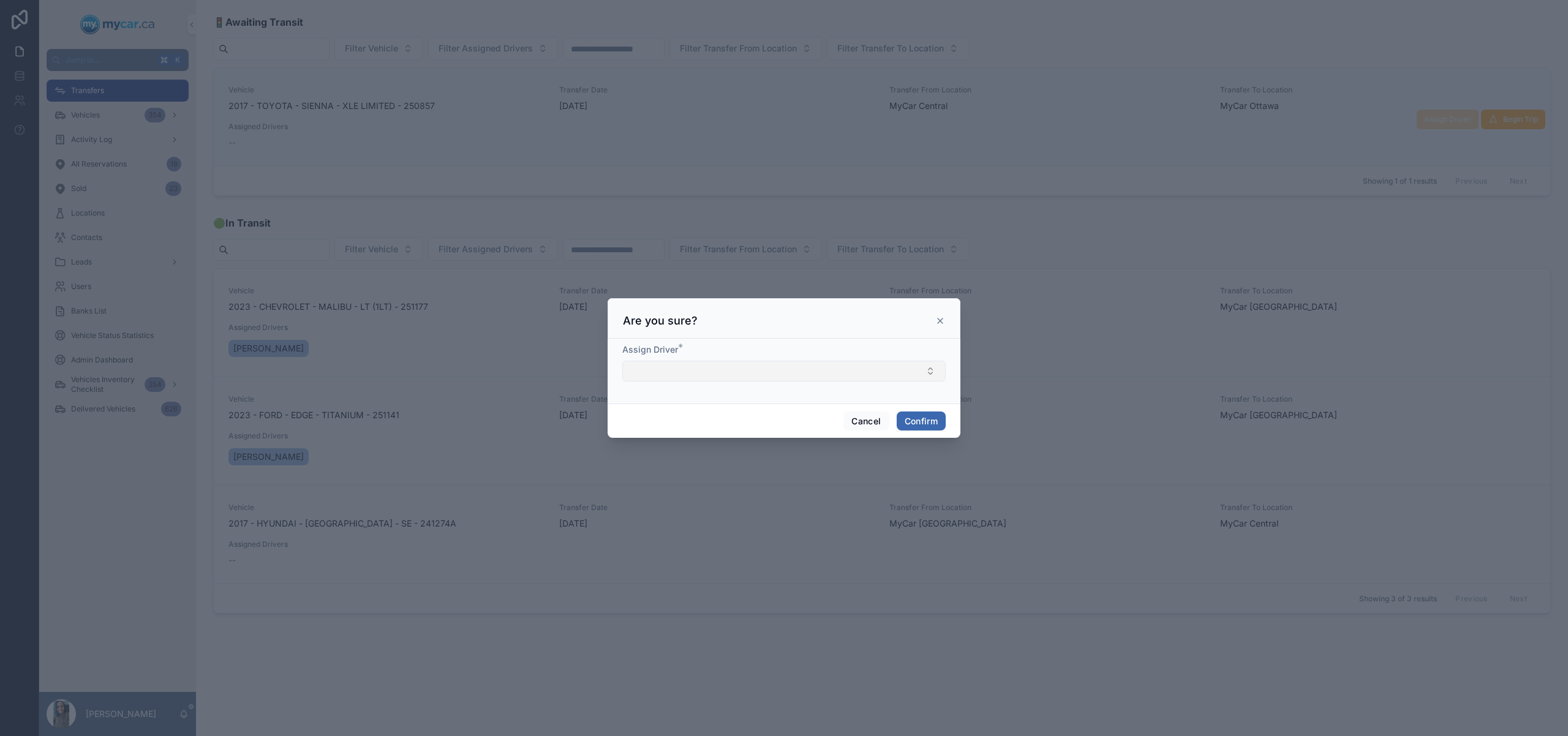
click at [714, 377] on button "Select Button" at bounding box center [784, 371] width 324 height 21
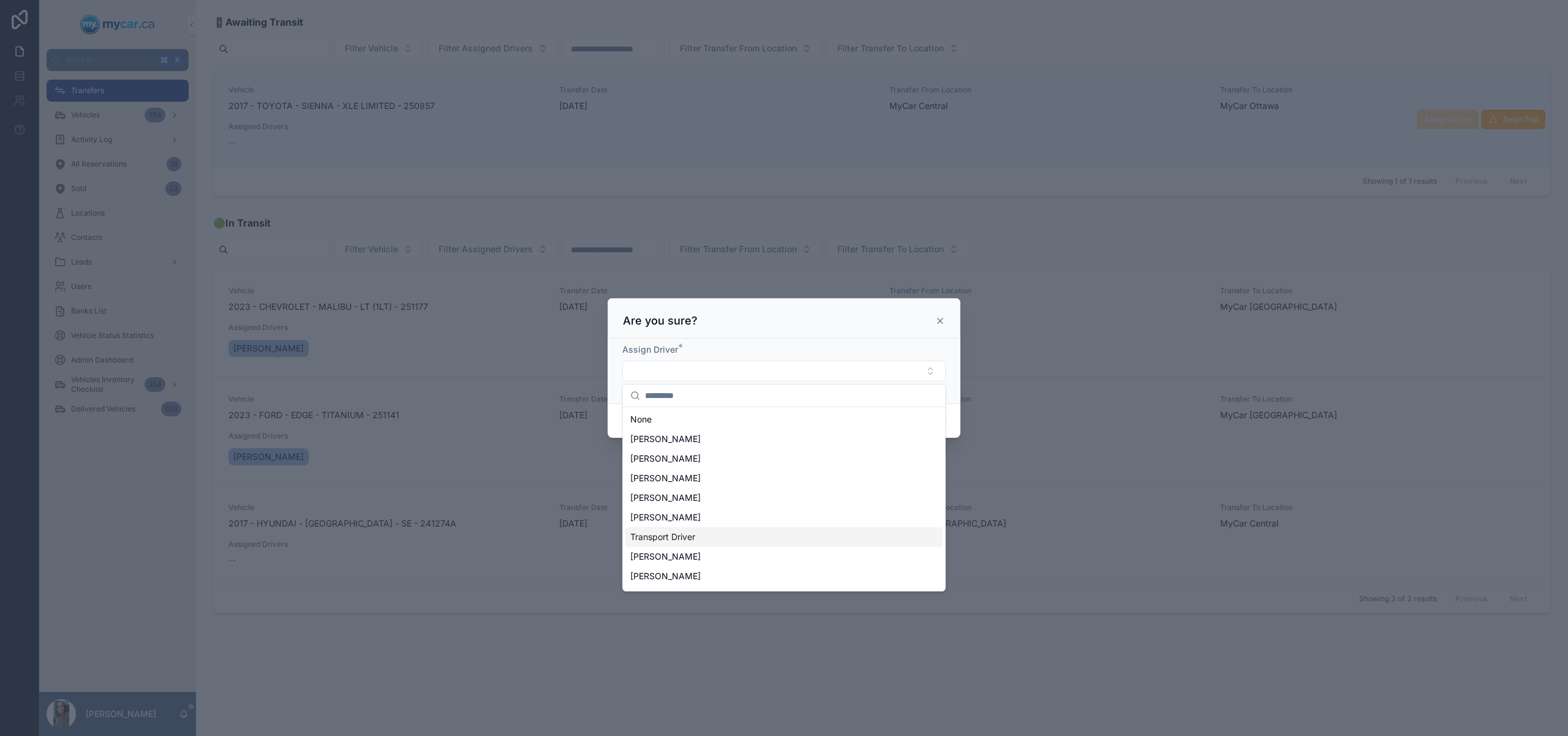
click at [717, 541] on div "Transport Driver" at bounding box center [784, 536] width 317 height 19
click at [960, 406] on div "Cancel Confirm" at bounding box center [783, 423] width 353 height 35
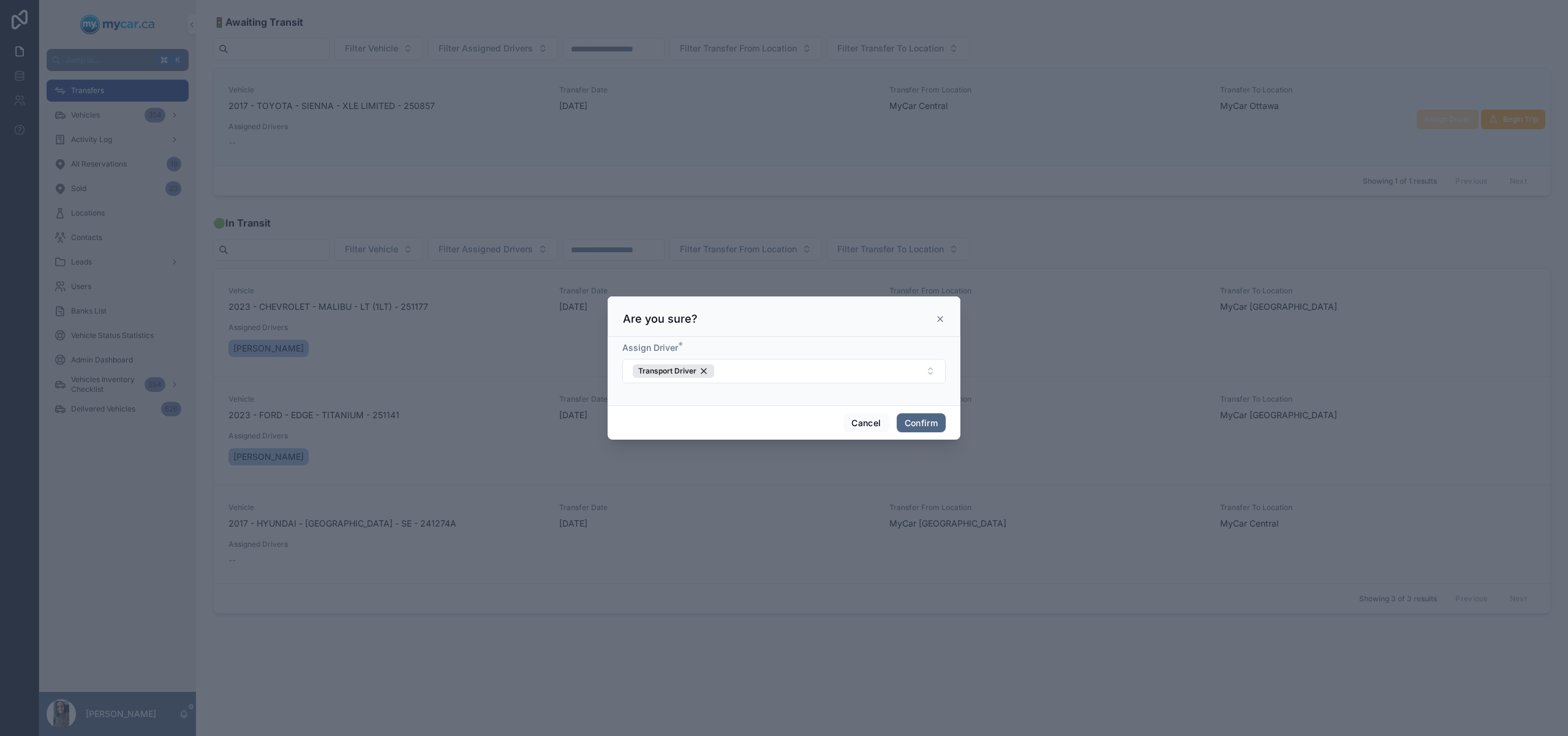
click at [931, 422] on button "Confirm" at bounding box center [921, 422] width 49 height 19
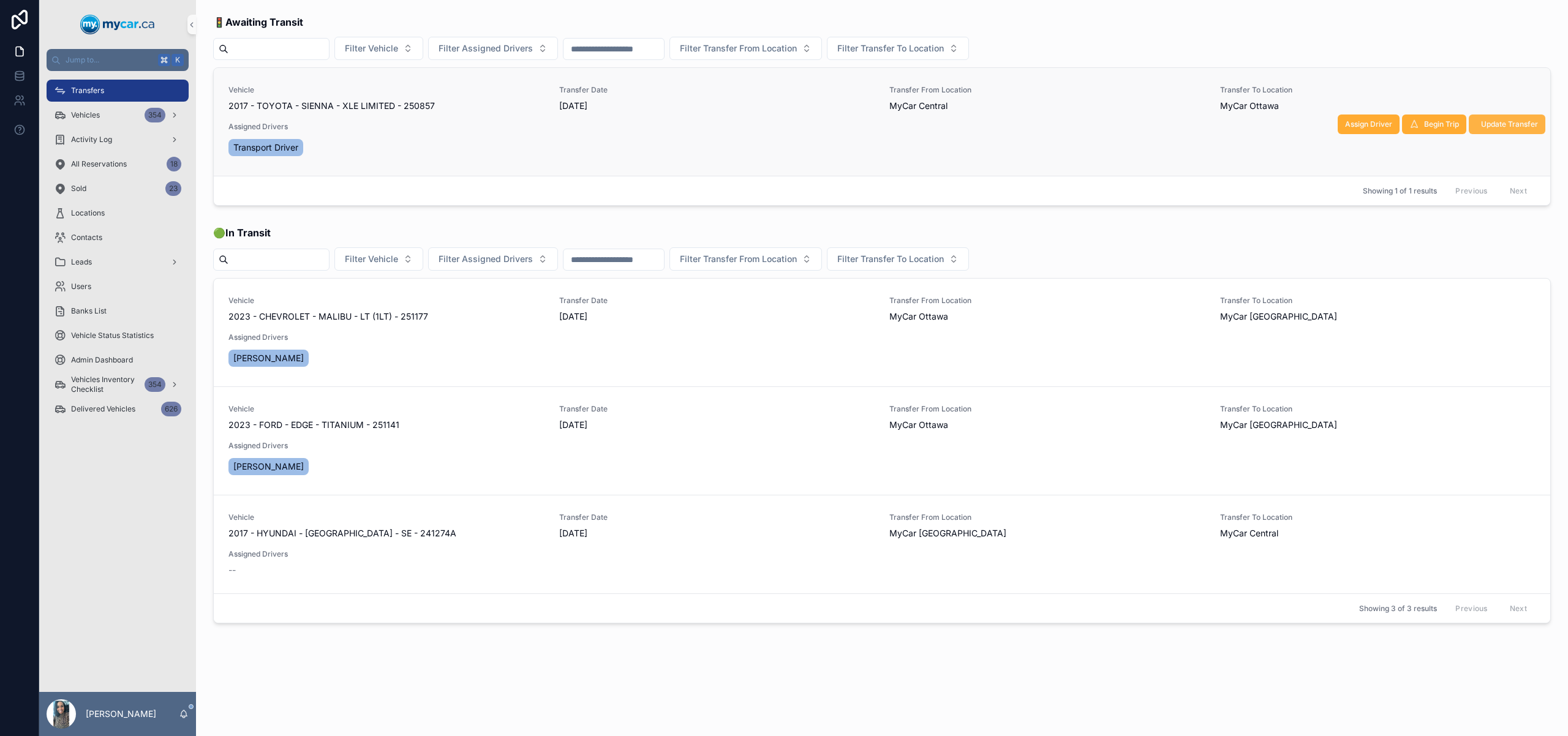
click at [1511, 122] on span "Update Transfer" at bounding box center [1509, 124] width 57 height 10
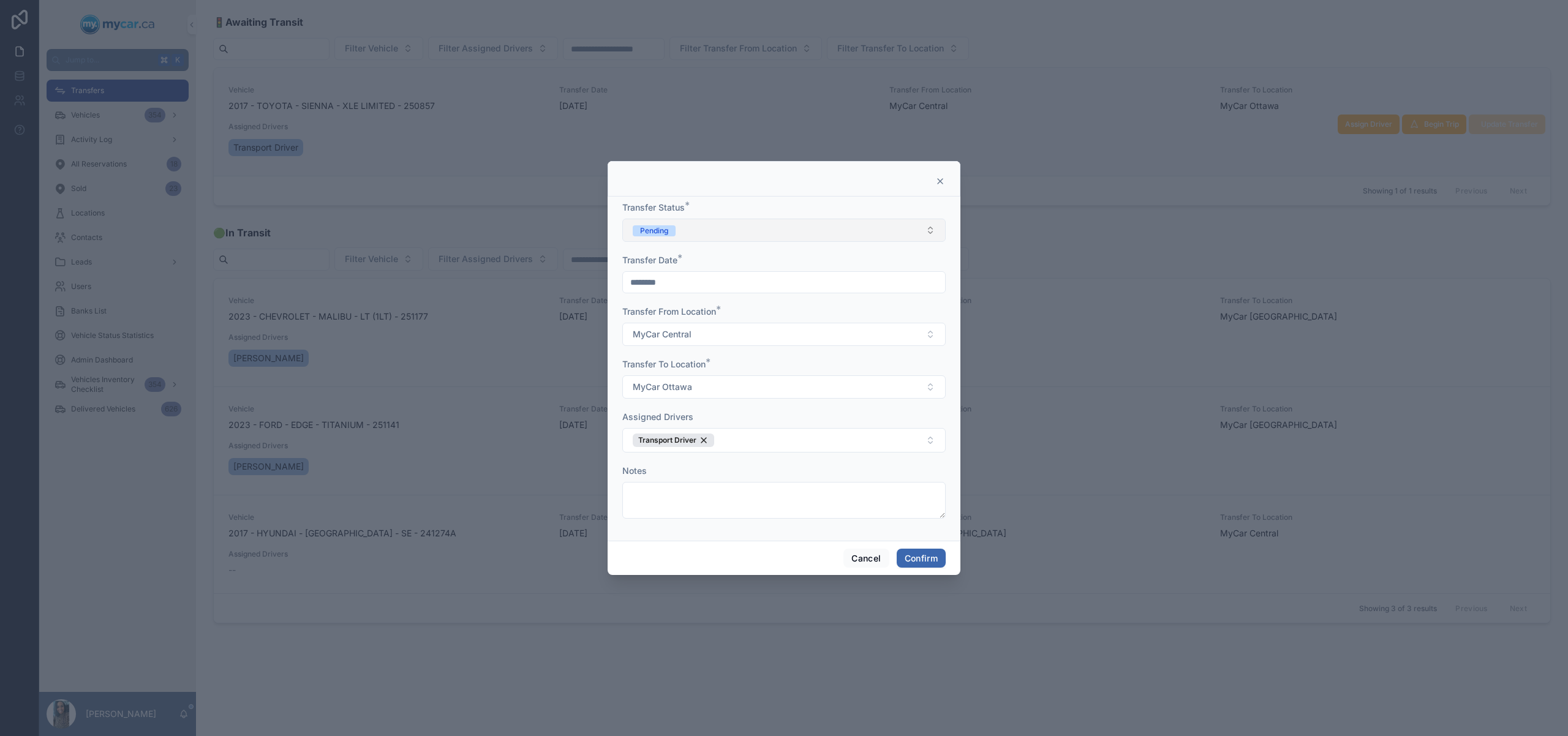
click at [789, 230] on button "Pending" at bounding box center [784, 231] width 324 height 24
click at [710, 298] on div "In Transit" at bounding box center [784, 297] width 317 height 18
drag, startPoint x: 943, startPoint y: 561, endPoint x: 930, endPoint y: 557, distance: 13.6
click at [943, 561] on button "Confirm" at bounding box center [921, 558] width 49 height 19
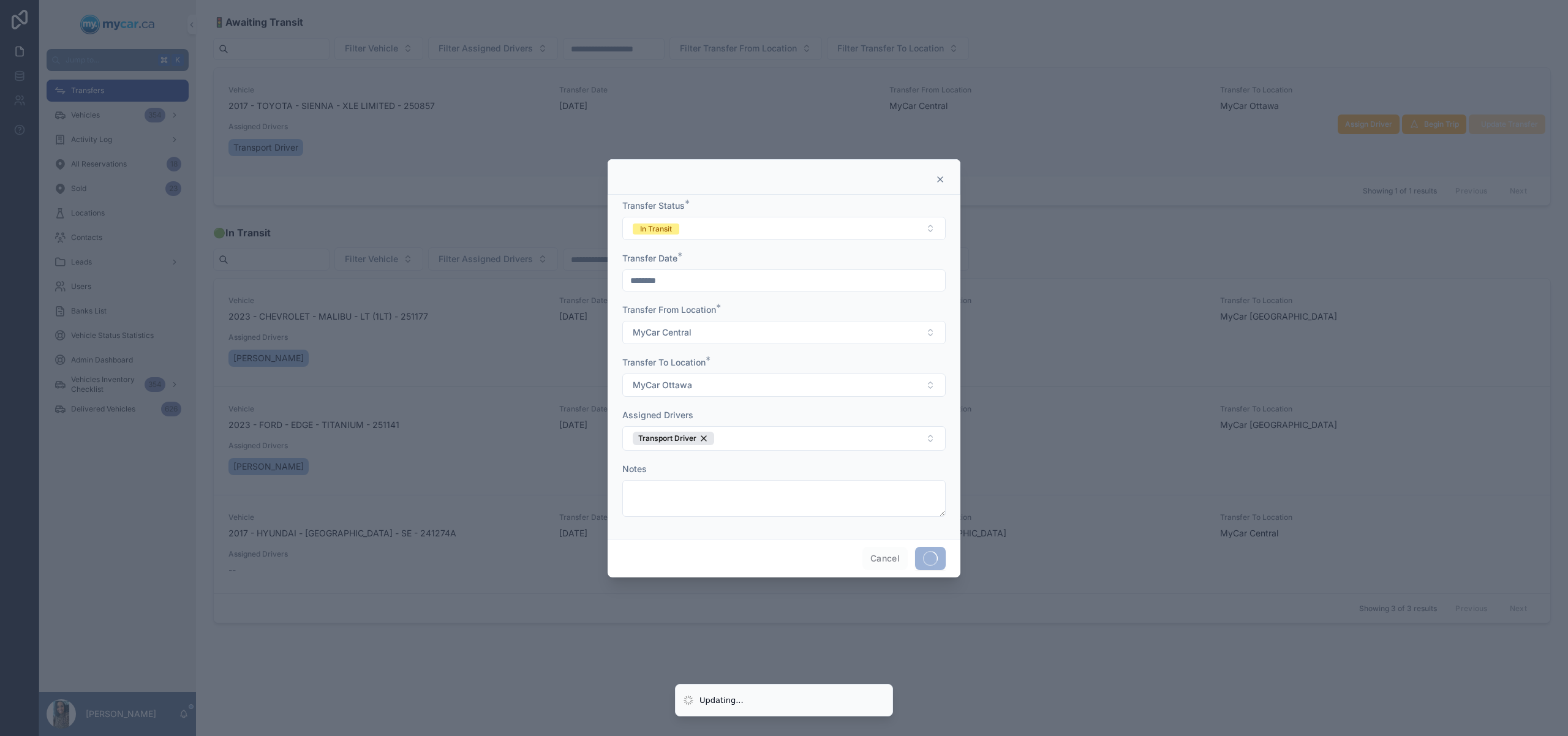
click at [98, 115] on div at bounding box center [784, 368] width 1568 height 736
click at [83, 120] on div at bounding box center [784, 368] width 1568 height 736
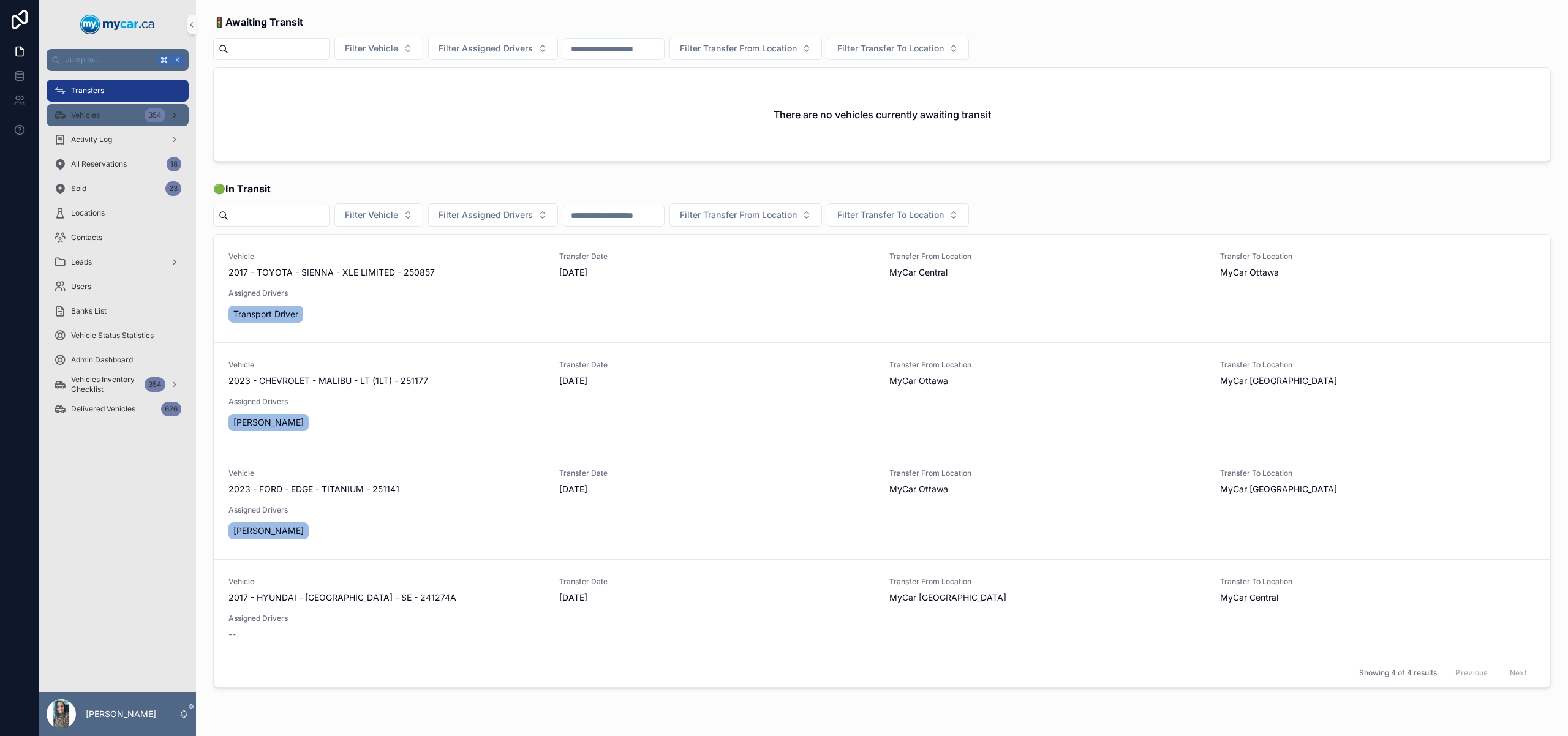
click at [100, 119] on div "Vehicles 354" at bounding box center [118, 115] width 128 height 19
click at [109, 117] on div "Vehicles 354" at bounding box center [118, 115] width 128 height 19
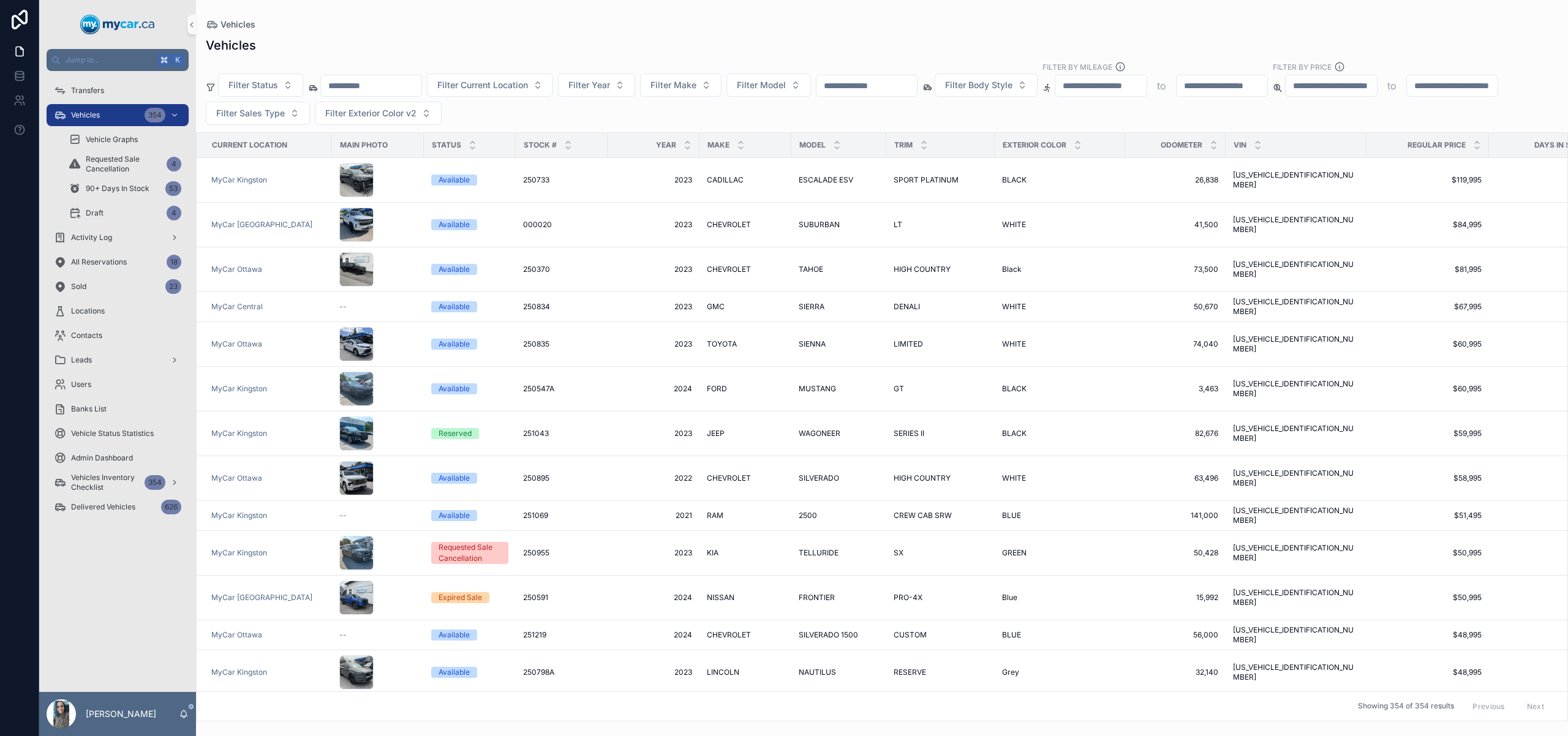
click at [891, 78] on input "scrollable content" at bounding box center [866, 86] width 100 height 17
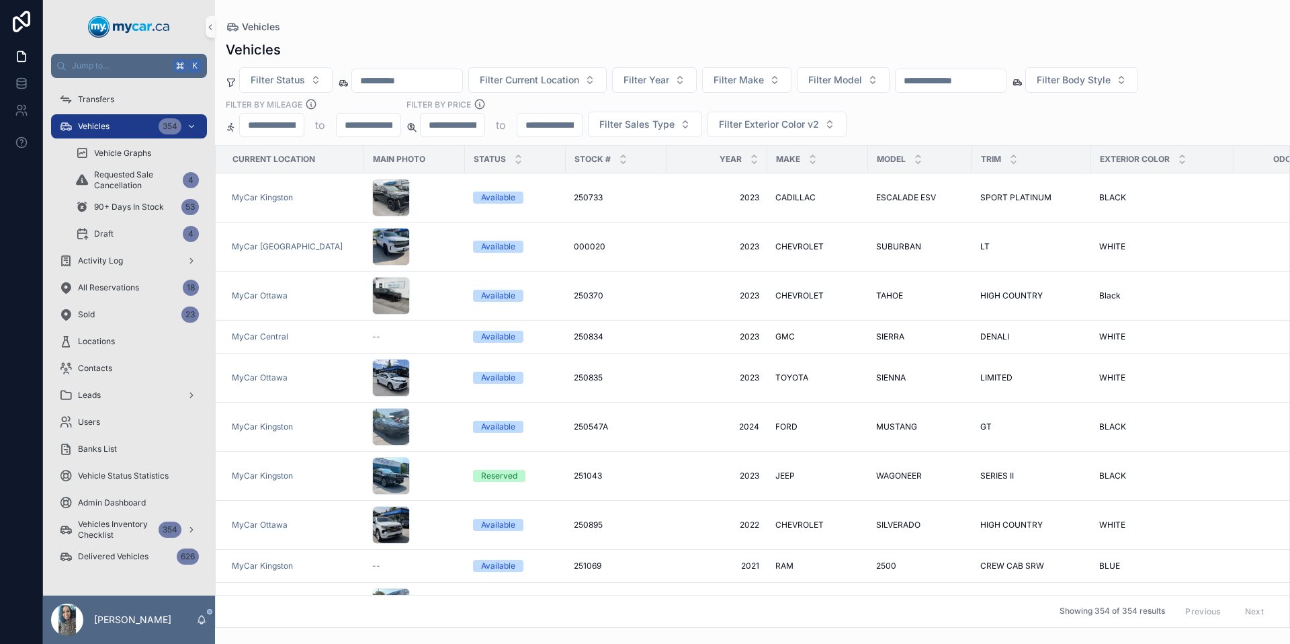
paste input "******"
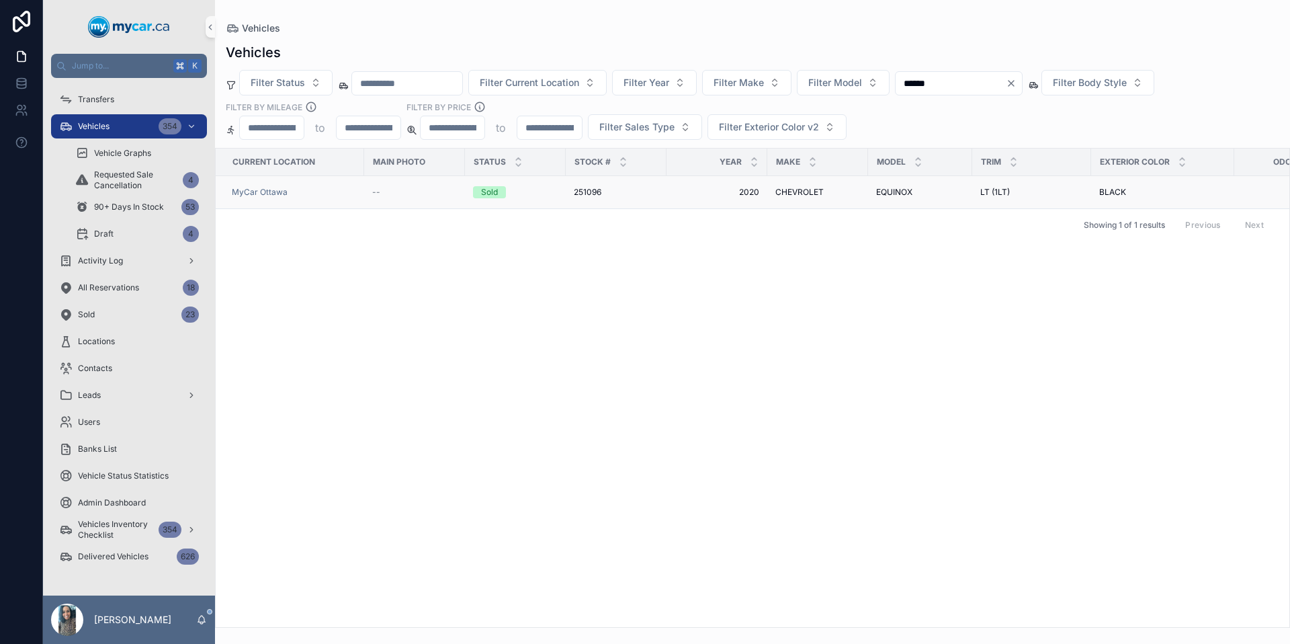
type input "******"
click at [584, 188] on span "251096" at bounding box center [588, 192] width 28 height 11
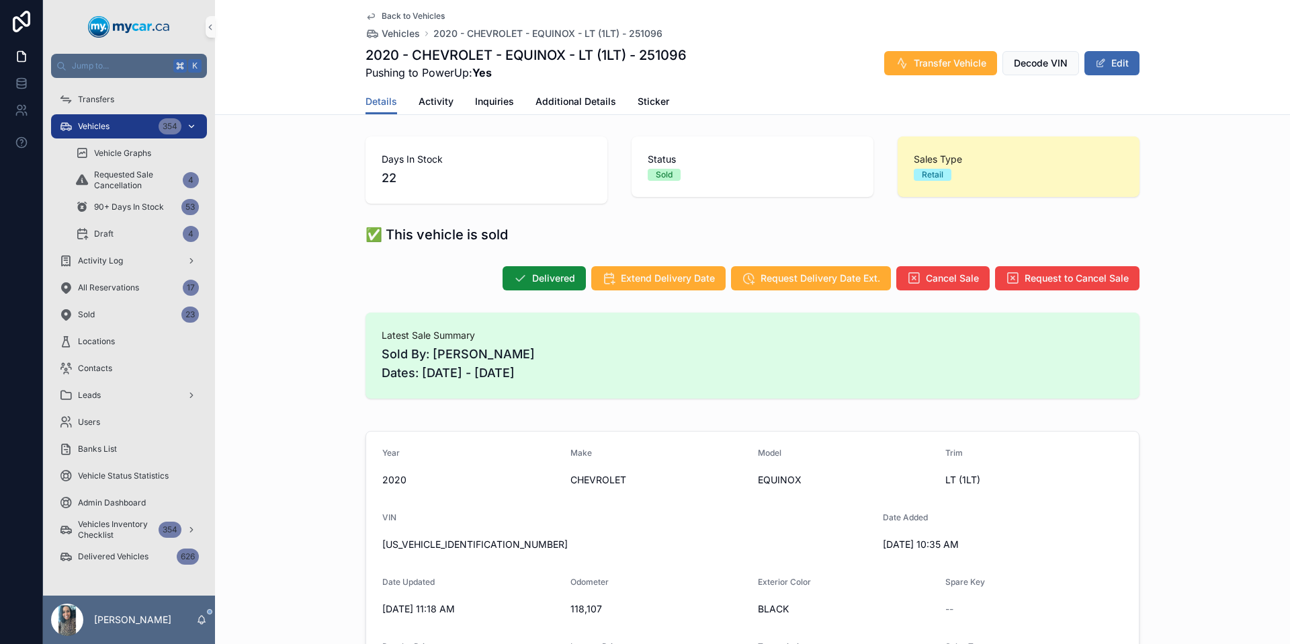
click at [124, 122] on div "Vehicles 354" at bounding box center [129, 126] width 140 height 21
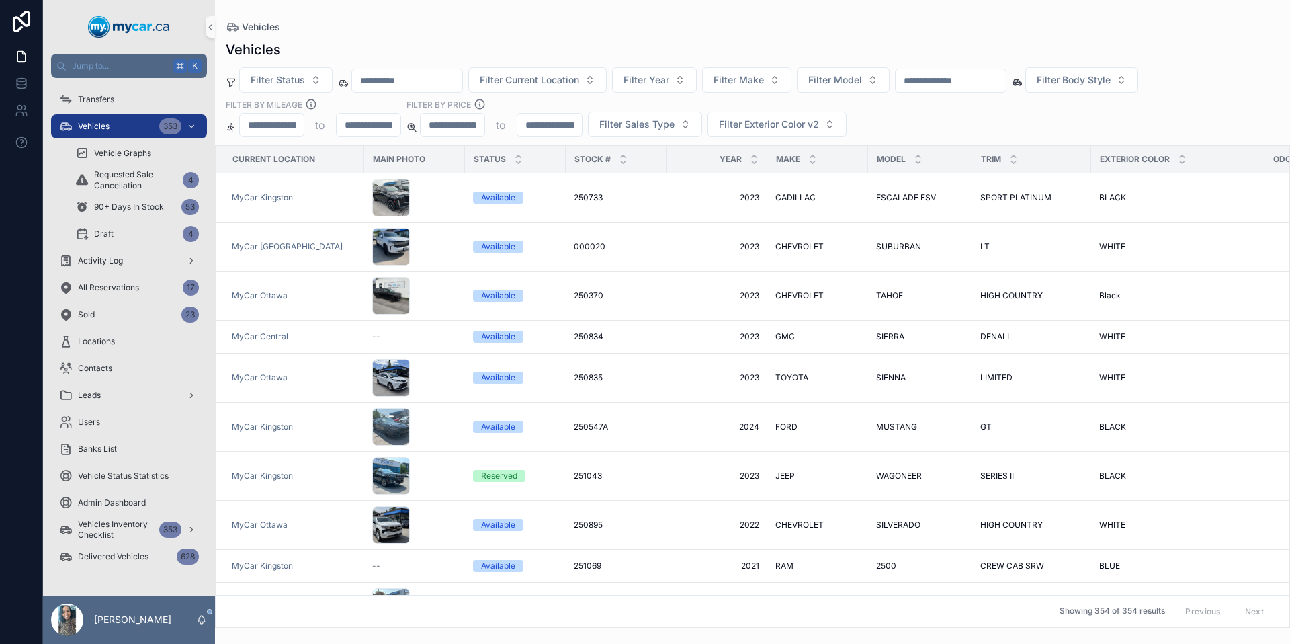
click at [971, 87] on input "scrollable content" at bounding box center [950, 80] width 110 height 19
paste input "******"
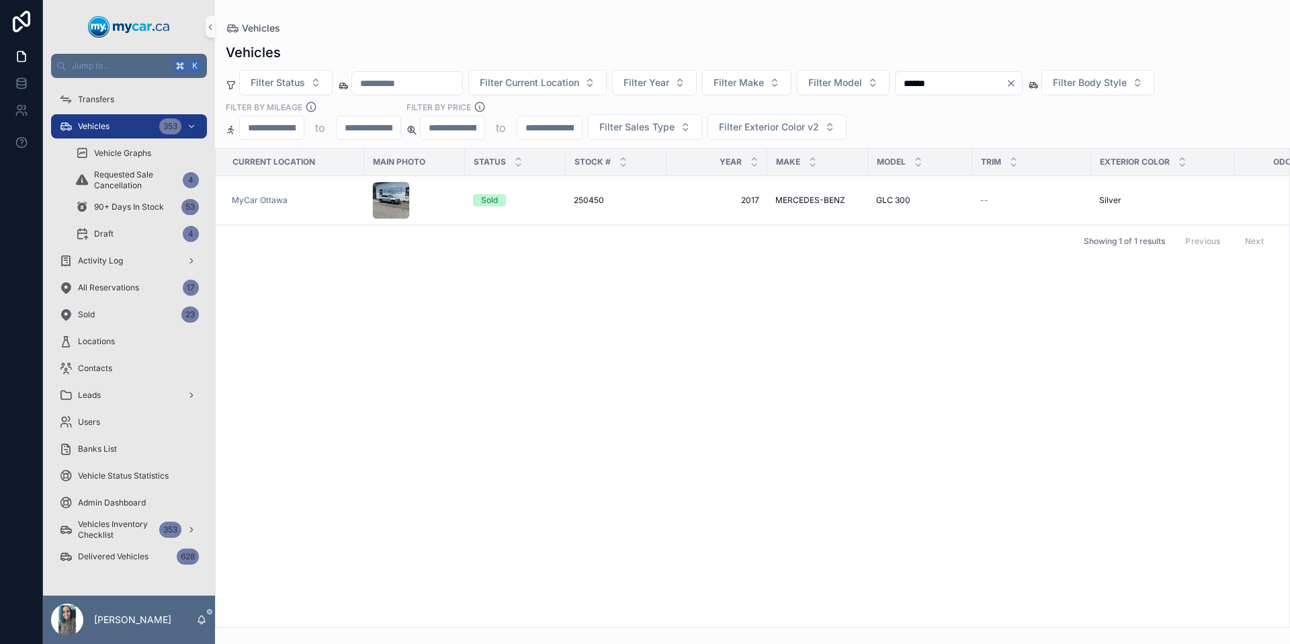
type input "******"
click at [116, 98] on div "Transfers" at bounding box center [129, 99] width 140 height 21
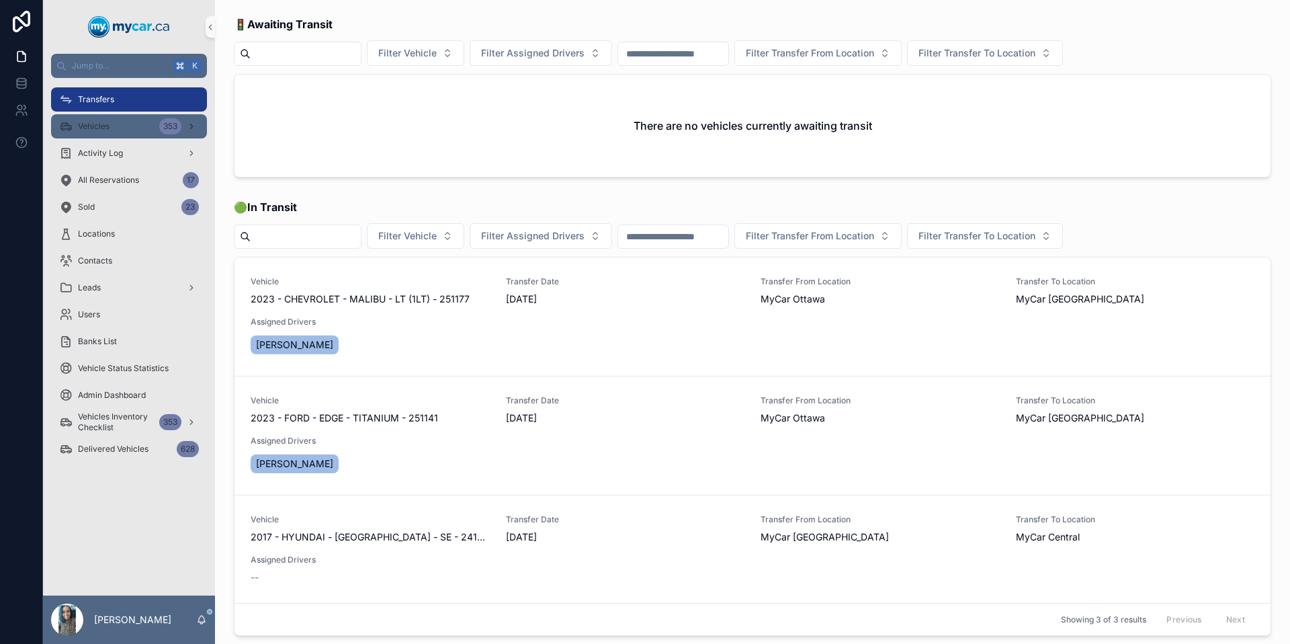
click at [107, 126] on span "Vehicles" at bounding box center [94, 126] width 32 height 11
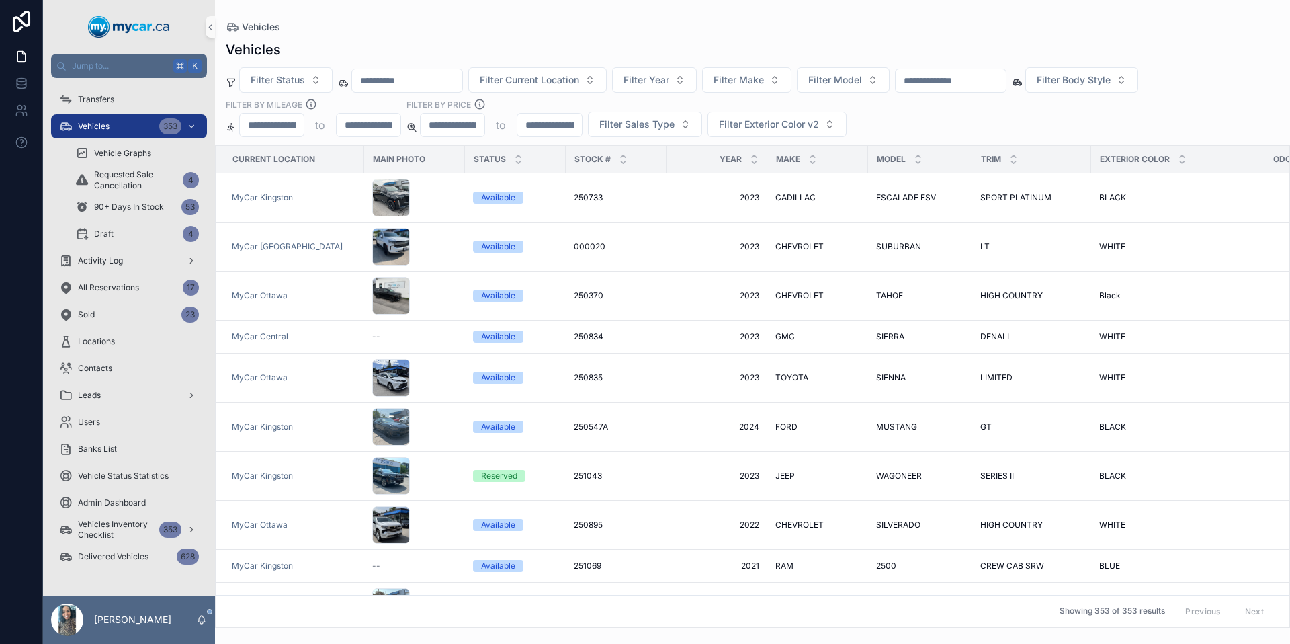
click at [939, 83] on input "scrollable content" at bounding box center [950, 80] width 110 height 19
paste input "******"
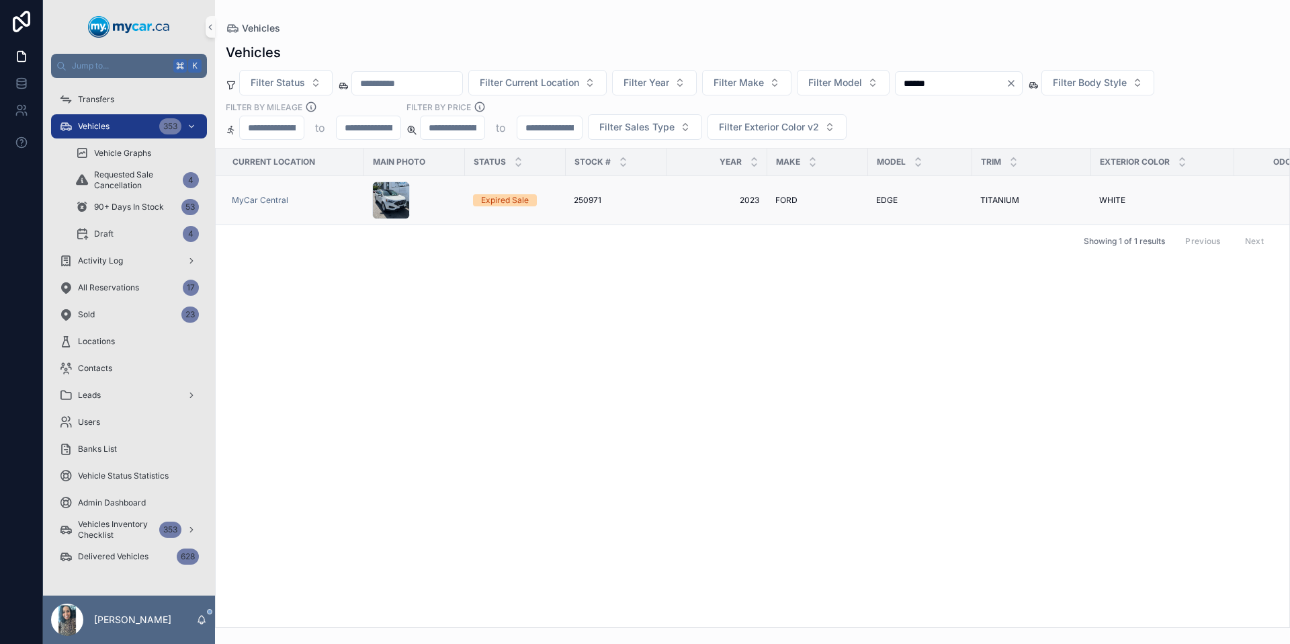
type input "******"
click at [675, 198] on span "2023" at bounding box center [716, 200] width 85 height 11
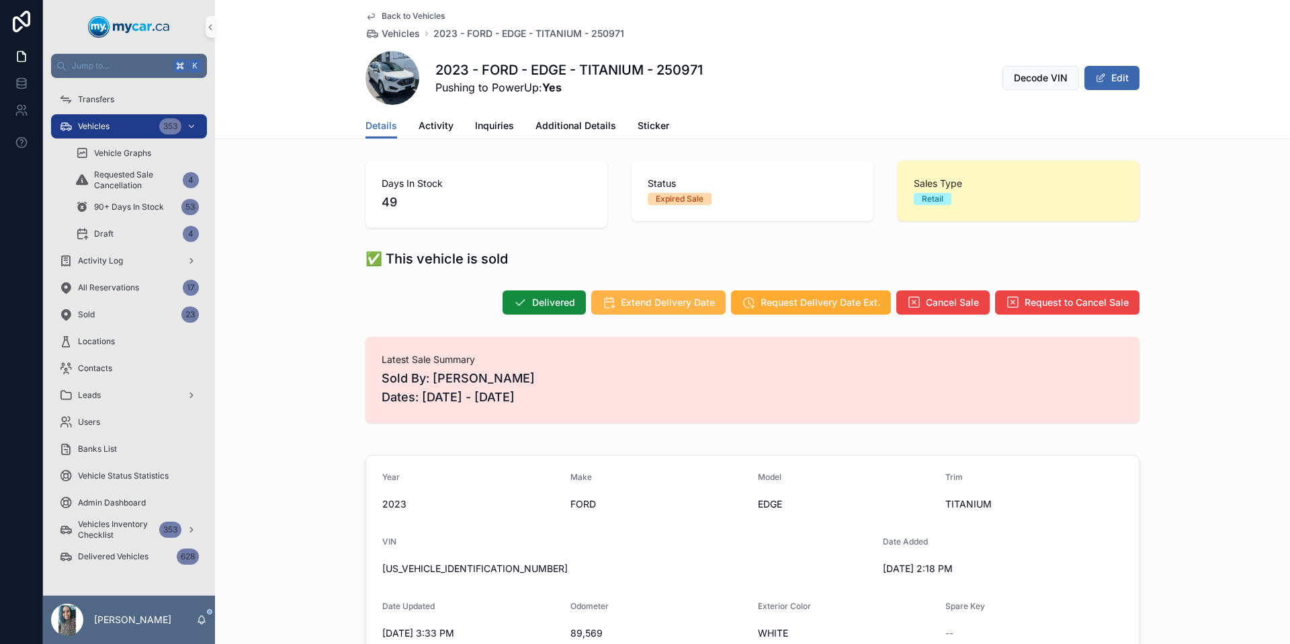
click at [656, 304] on span "Extend Delivery Date" at bounding box center [668, 302] width 94 height 13
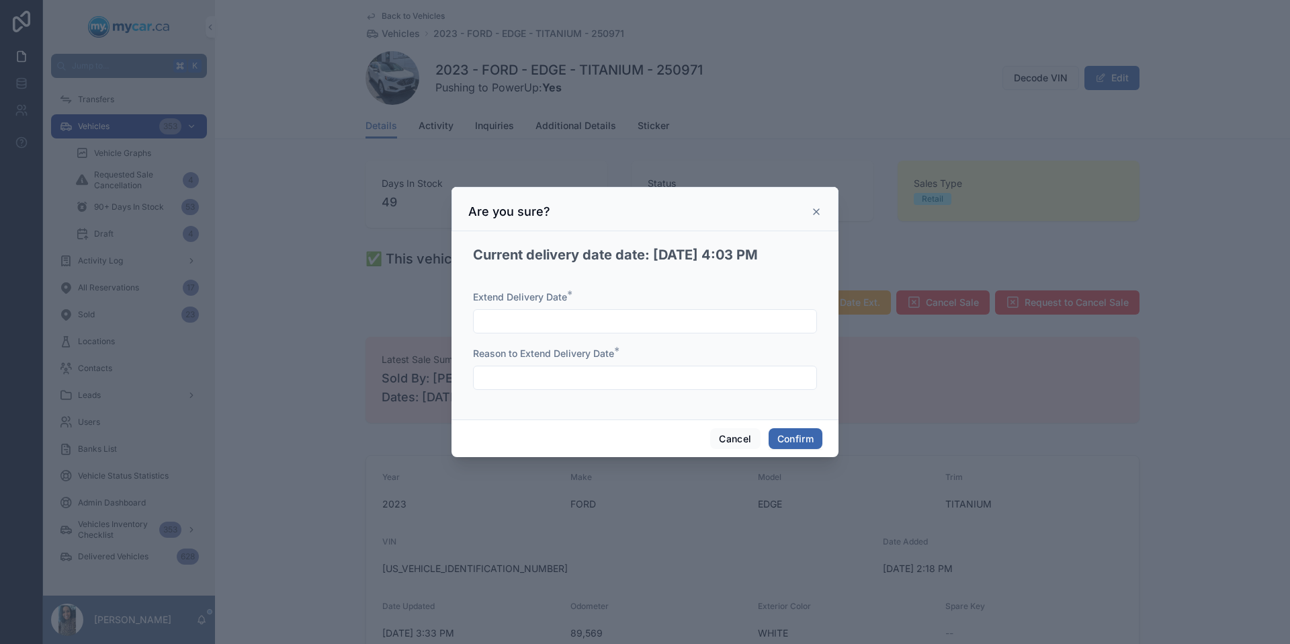
click at [672, 324] on input "text" at bounding box center [645, 321] width 343 height 19
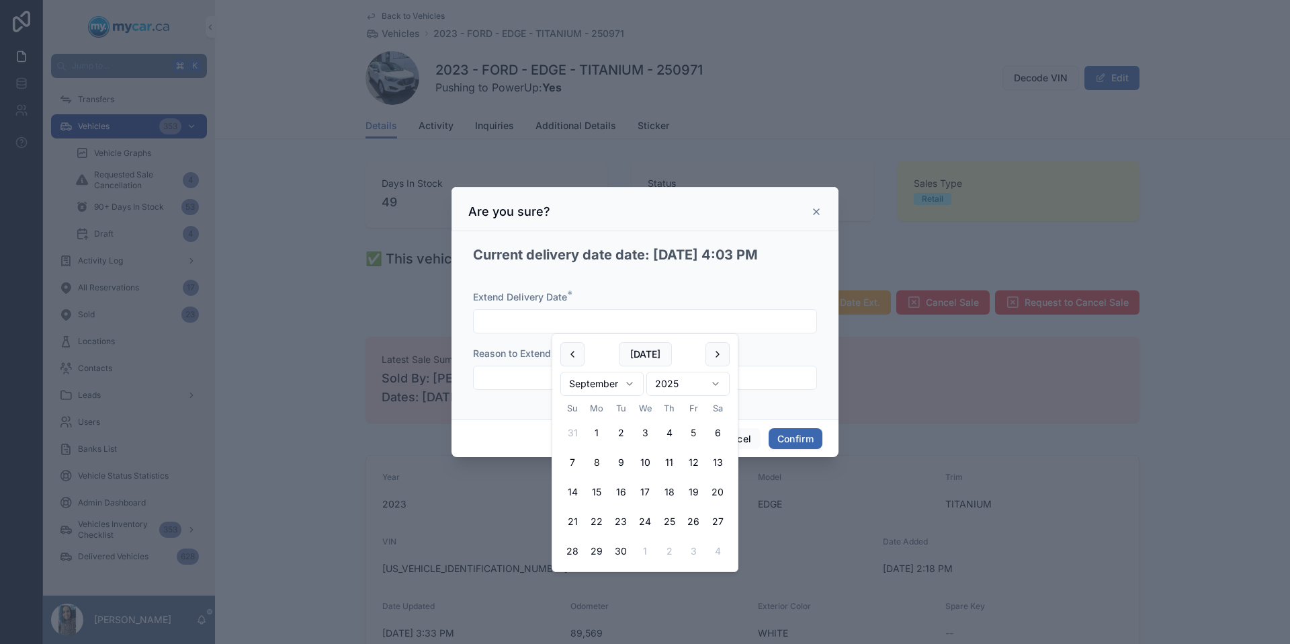
click at [598, 465] on button "8" at bounding box center [596, 462] width 24 height 24
type input "********"
click at [820, 388] on div "Current delivery date date: 9/5/2025 4:03 PM Extend Delivery Date * ******** Re…" at bounding box center [645, 322] width 355 height 172
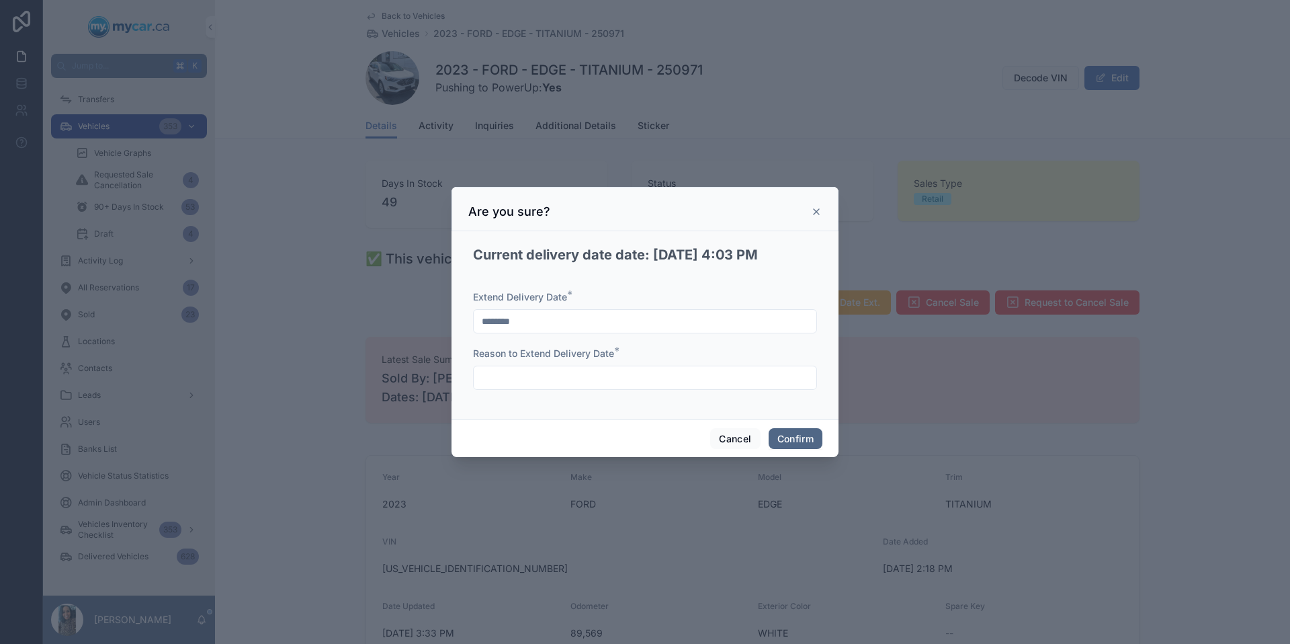
click at [799, 433] on button "Confirm" at bounding box center [796, 438] width 54 height 21
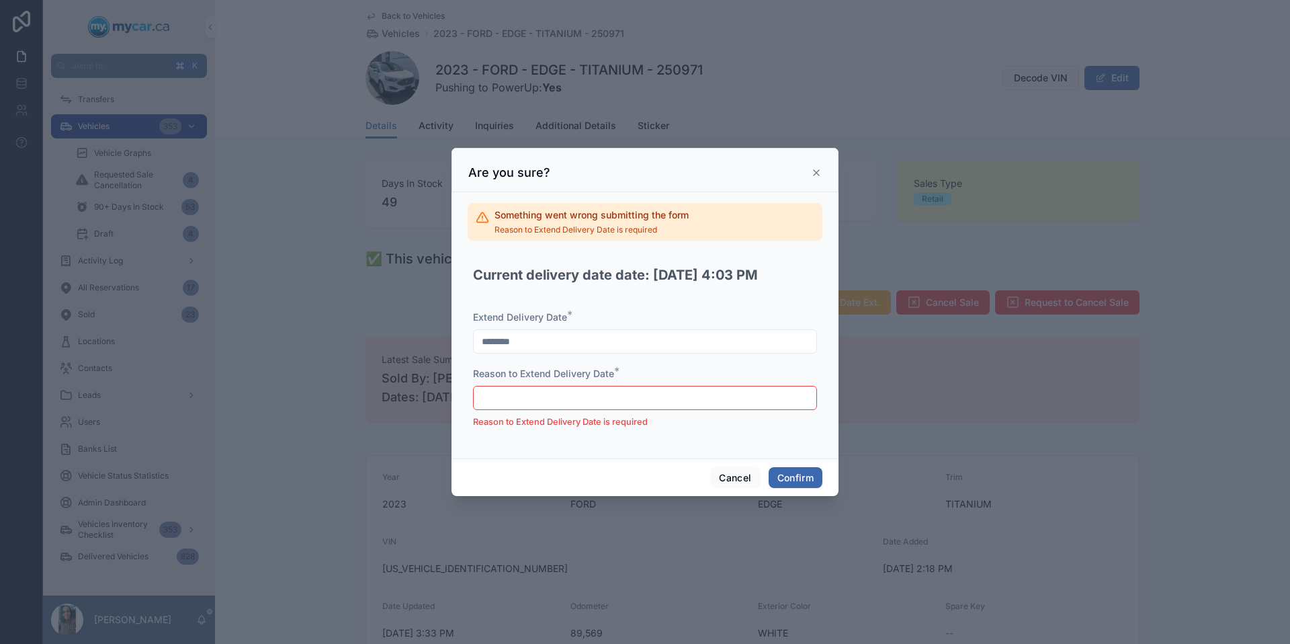
click at [627, 383] on div "Reason to Extend Delivery Date * Reason to Extend Delivery Date is required" at bounding box center [645, 398] width 344 height 62
click at [629, 390] on input "text" at bounding box center [645, 397] width 343 height 19
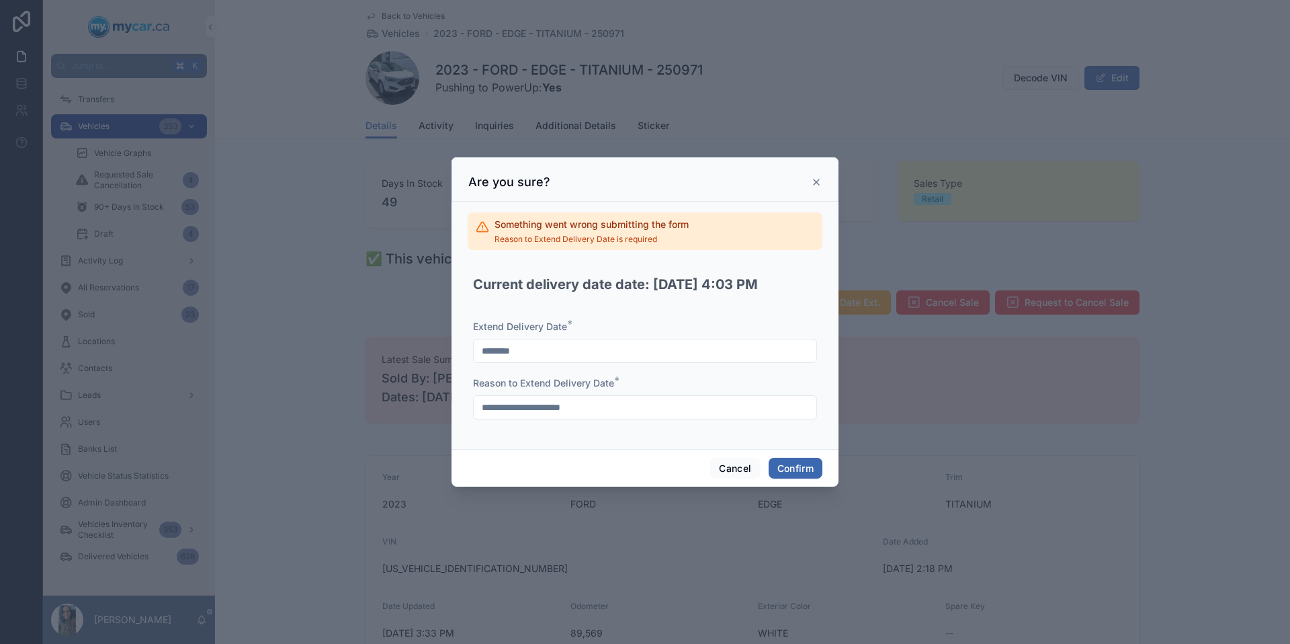
click at [564, 412] on input "**********" at bounding box center [645, 407] width 343 height 19
type input "**********"
click at [808, 466] on button "Confirm" at bounding box center [796, 467] width 54 height 21
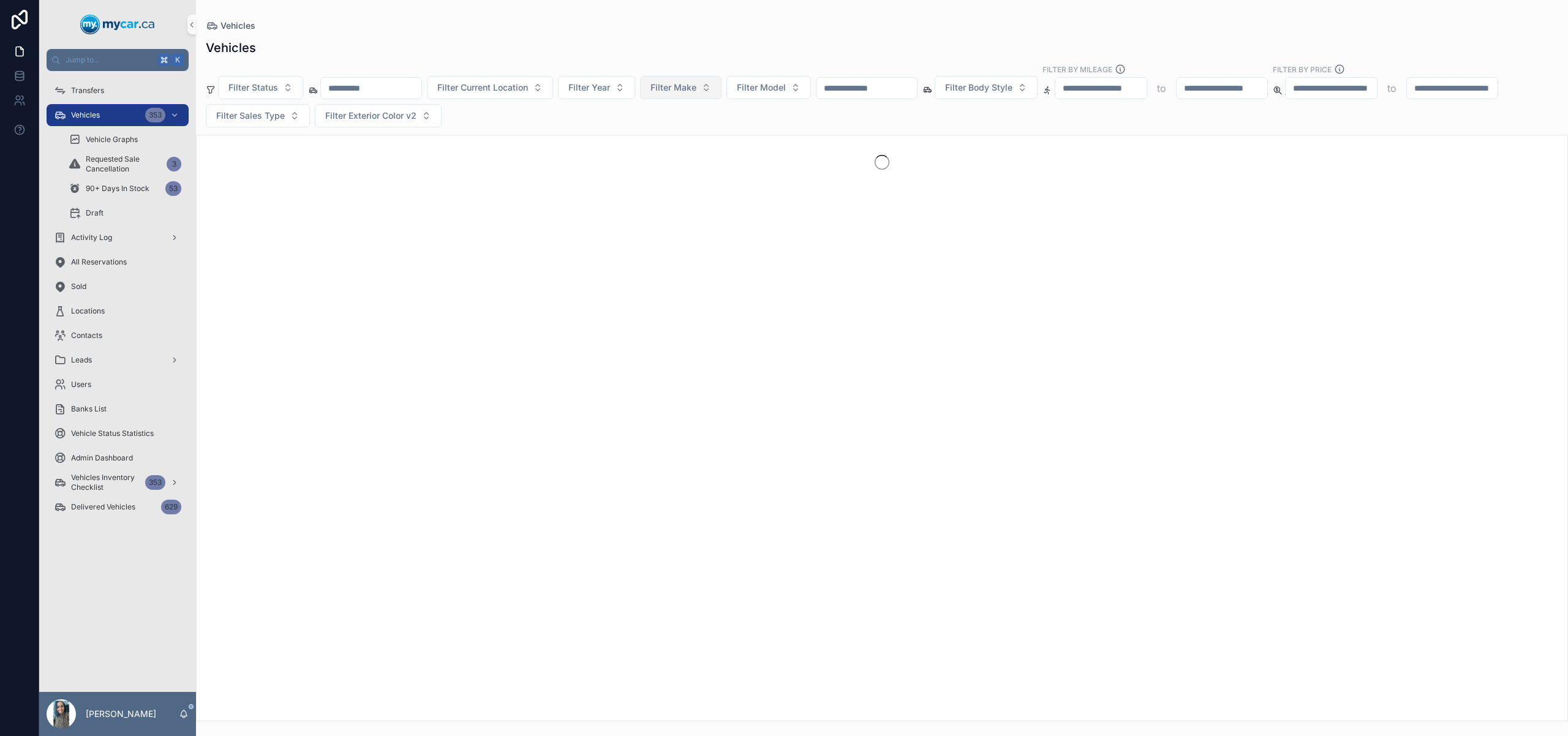
click at [691, 85] on span "Filter Make" at bounding box center [673, 87] width 46 height 12
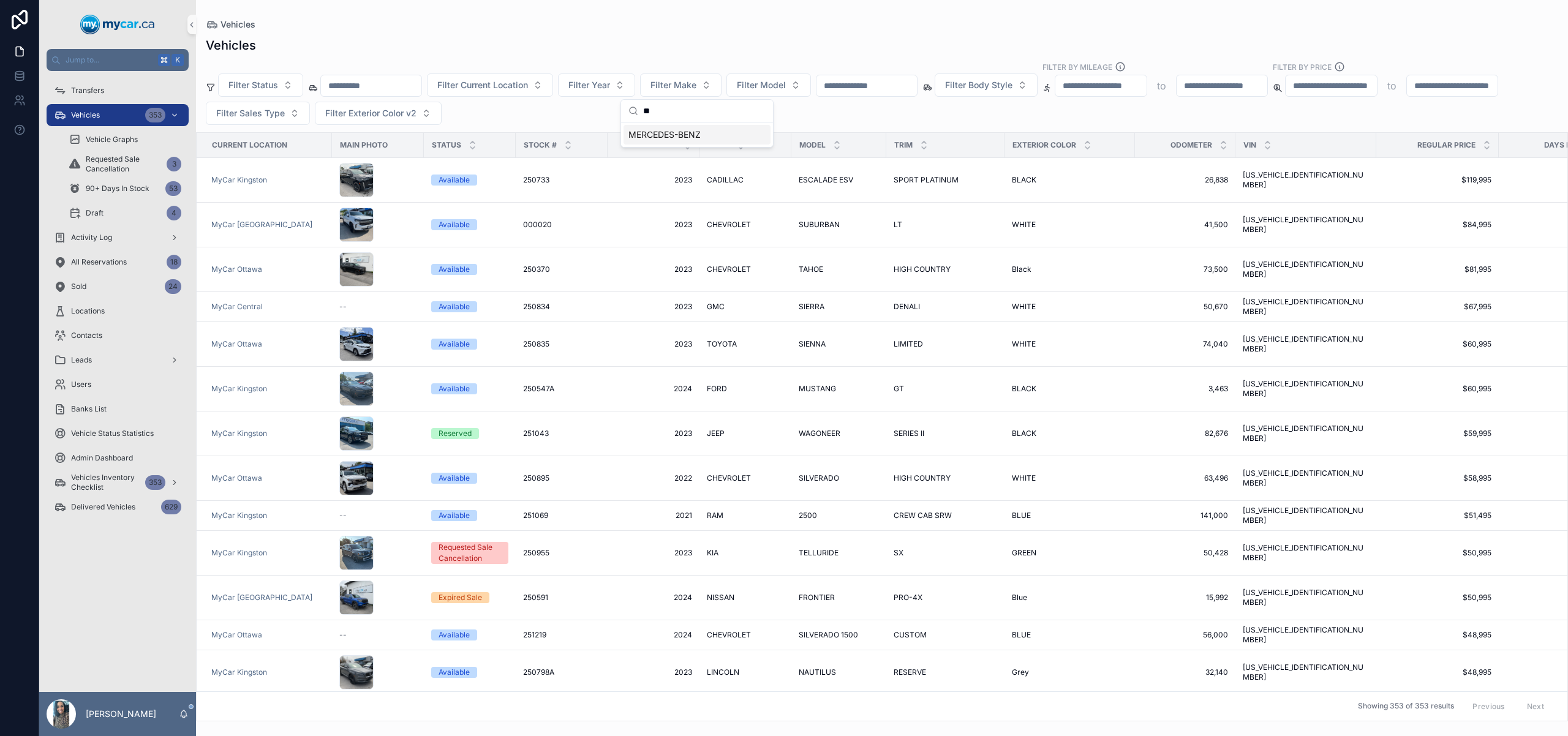
type input "*"
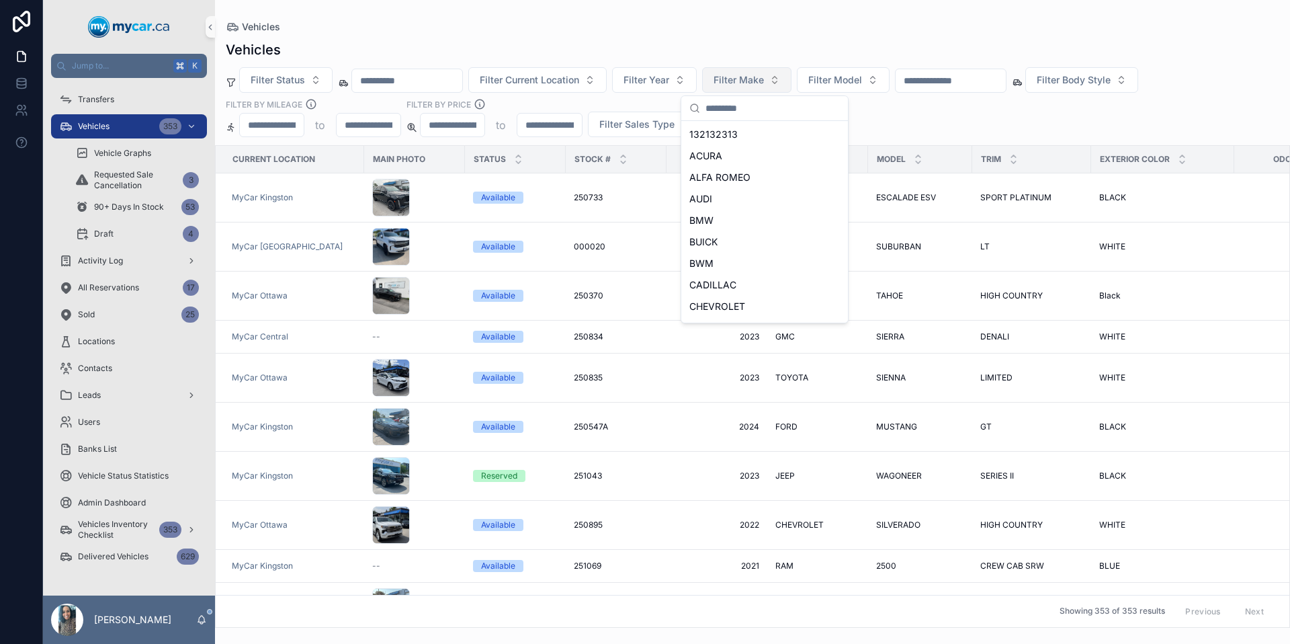
click at [764, 79] on span "Filter Make" at bounding box center [738, 79] width 50 height 13
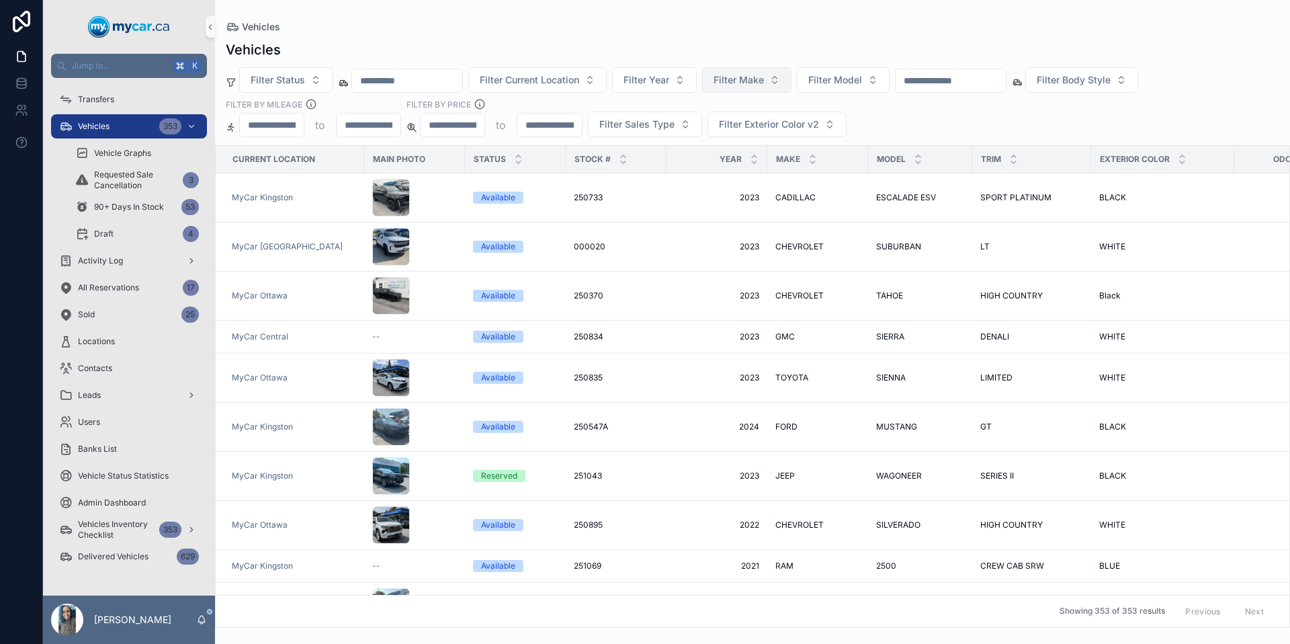
click at [779, 88] on button "Filter Make" at bounding box center [746, 80] width 89 height 26
type input "***"
click at [730, 130] on div "TOYOTA" at bounding box center [764, 134] width 161 height 21
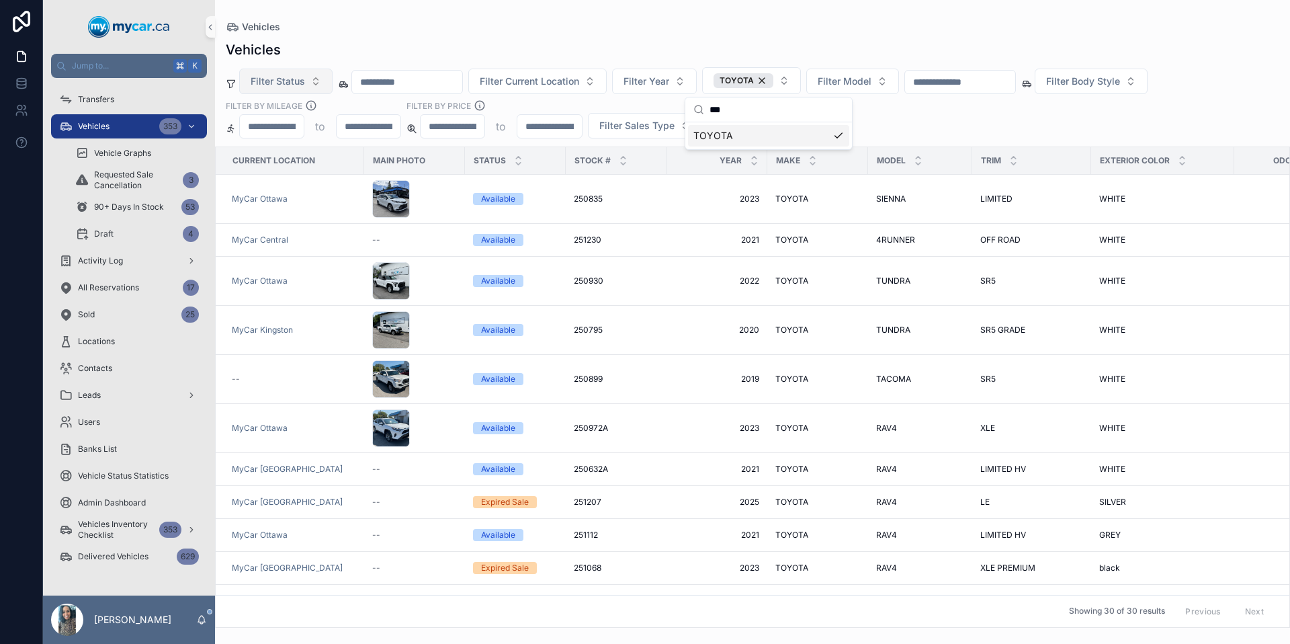
click at [265, 70] on button "Filter Status" at bounding box center [285, 82] width 93 height 26
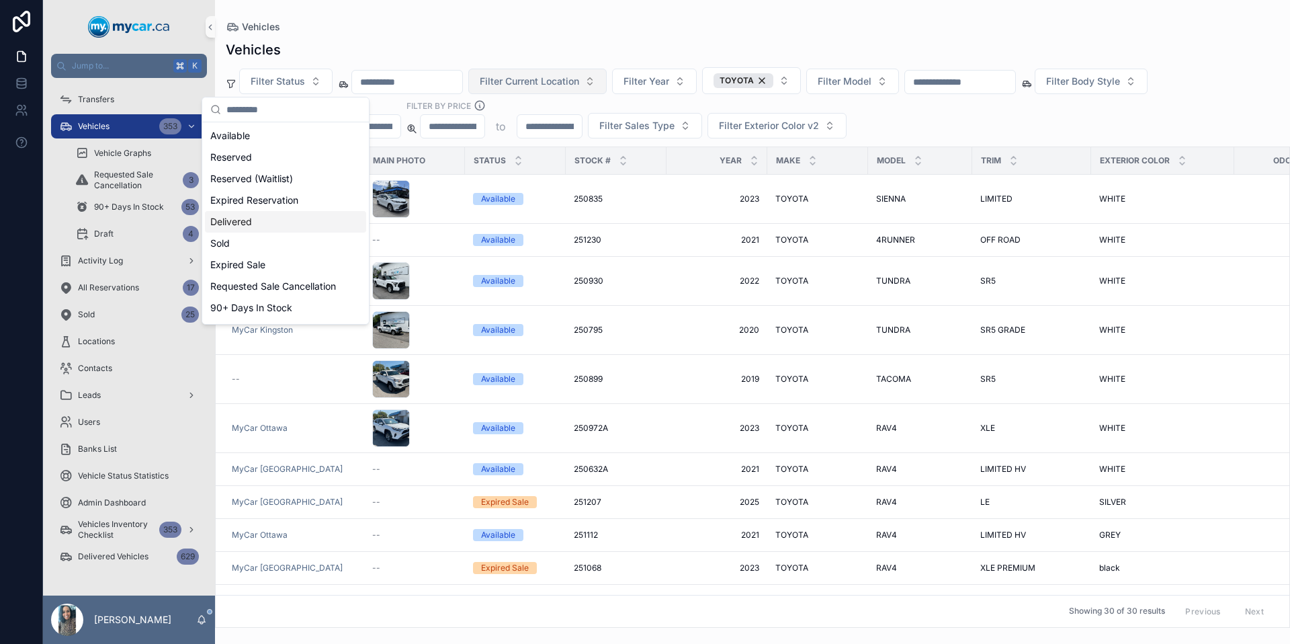
click at [532, 78] on span "Filter Current Location" at bounding box center [529, 81] width 99 height 13
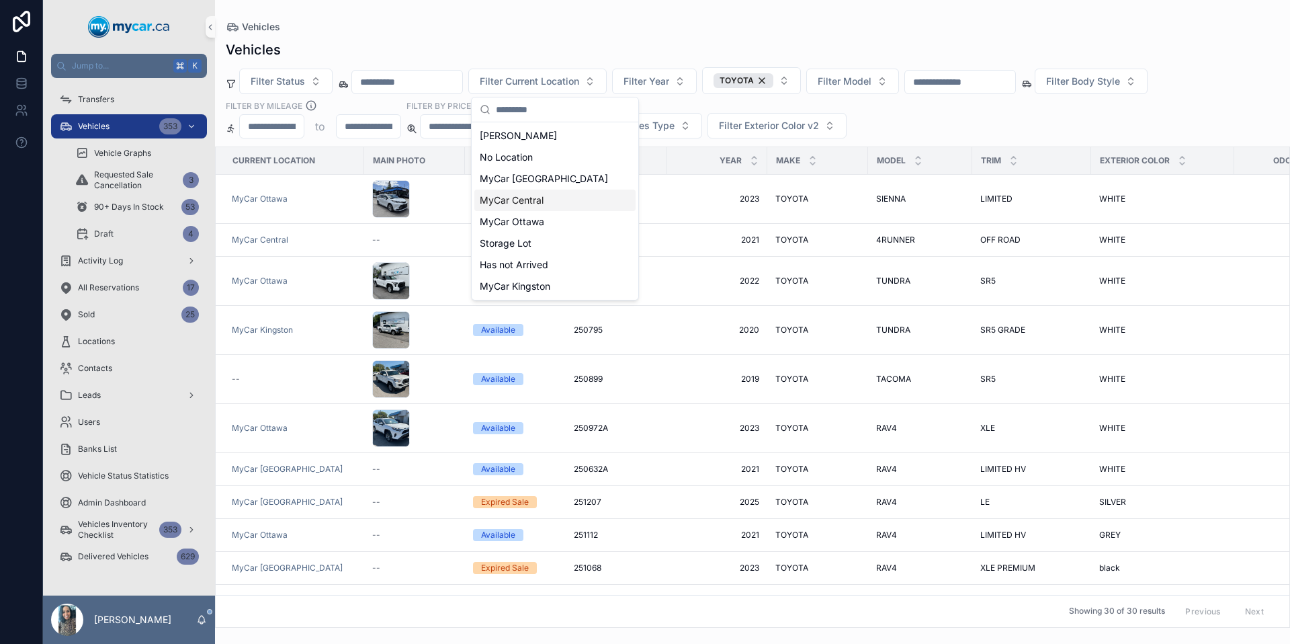
click at [539, 202] on span "MyCar Central" at bounding box center [512, 199] width 64 height 13
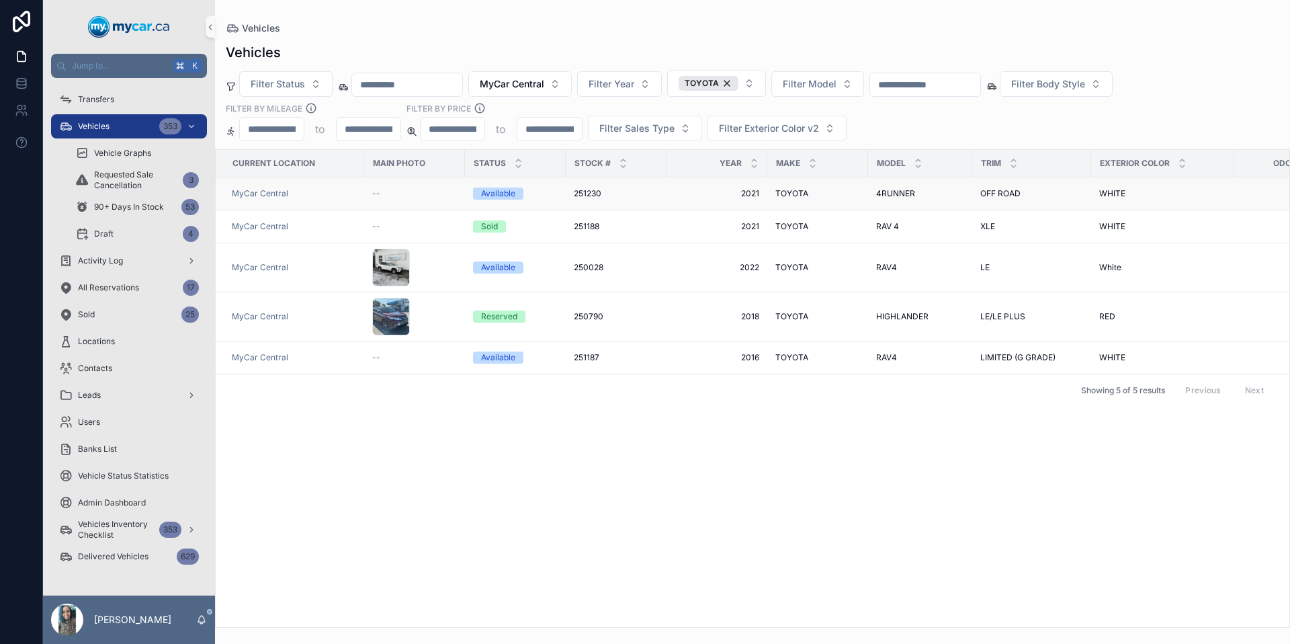
click at [652, 192] on div "251230 251230" at bounding box center [616, 193] width 85 height 11
click at [925, 262] on div "RAV4 RAV4" at bounding box center [920, 267] width 88 height 11
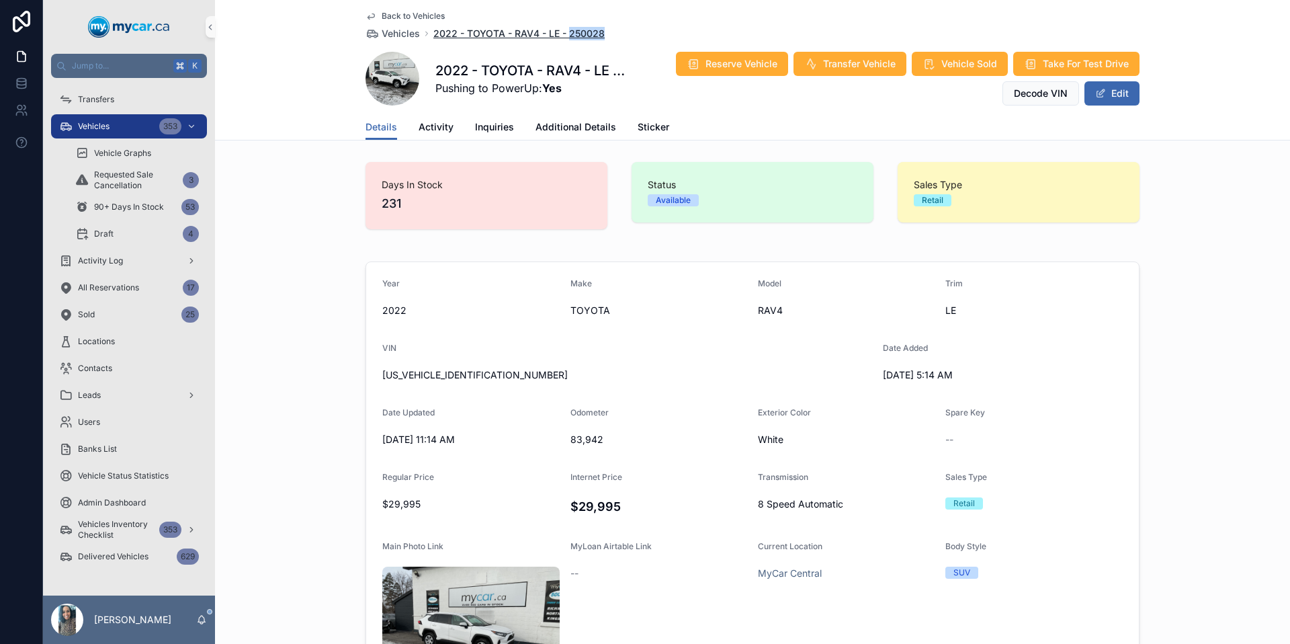
drag, startPoint x: 609, startPoint y: 32, endPoint x: 564, endPoint y: 38, distance: 45.5
click at [564, 38] on div "Back to Vehicles Vehicles 2022 - TOYOTA - RAV4 - LE - 250028" at bounding box center [752, 26] width 774 height 30
copy span "250028"
click at [461, 375] on span "[US_VEHICLE_IDENTIFICATION_NUMBER]" at bounding box center [627, 374] width 490 height 13
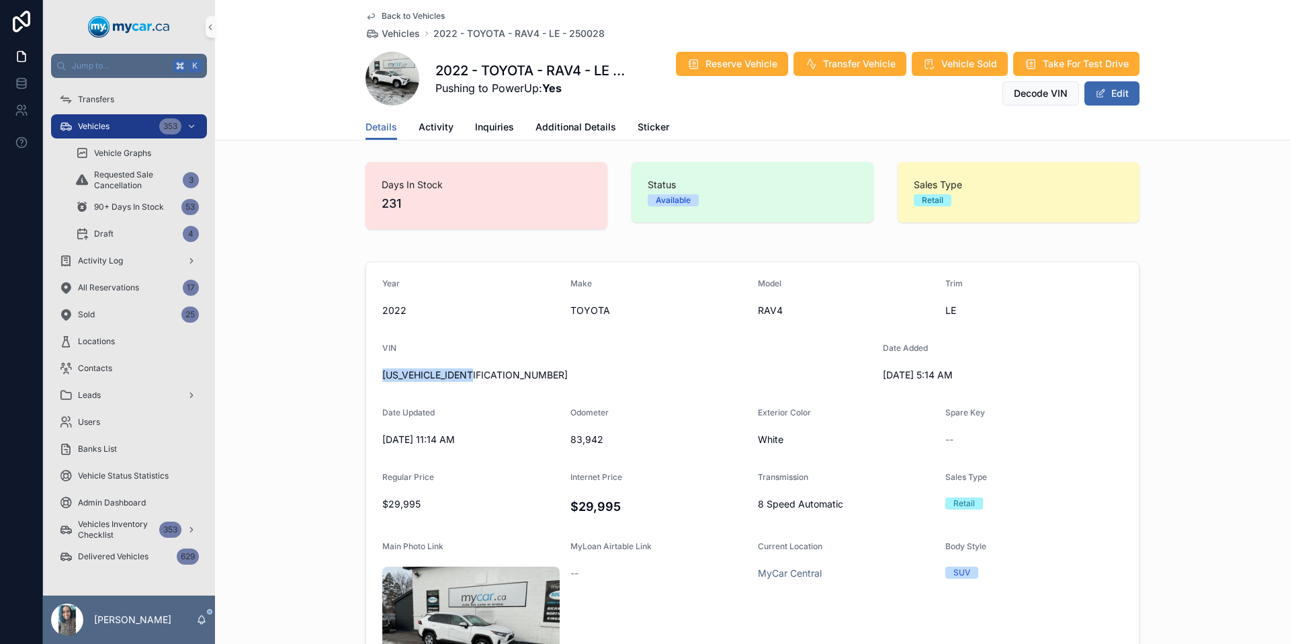
copy span "[US_VEHICLE_IDENTIFICATION_NUMBER]"
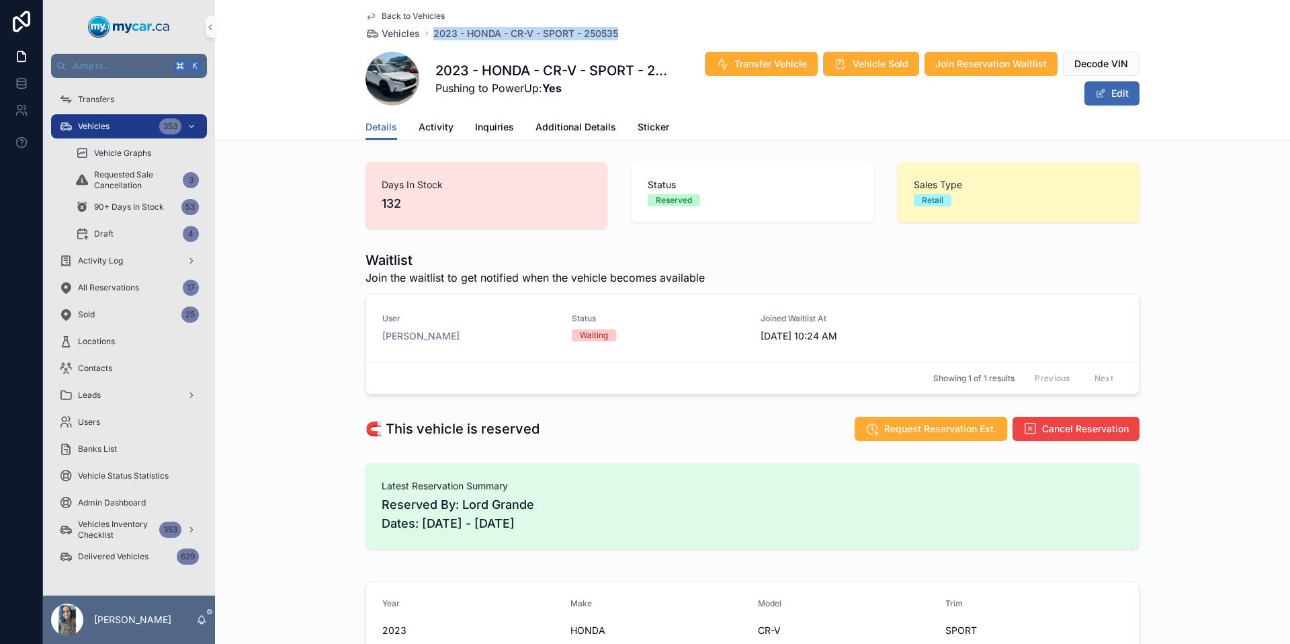
drag, startPoint x: 633, startPoint y: 29, endPoint x: 421, endPoint y: 36, distance: 212.4
click at [421, 36] on div "Back to Vehicles Vehicles 2023 - HONDA - CR-V - SPORT - 250535" at bounding box center [752, 26] width 774 height 30
copy span "2023 - HONDA - CR-V - SPORT - 250535"
